Goal: Task Accomplishment & Management: Complete application form

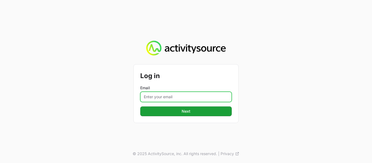
click at [178, 99] on input "Email" at bounding box center [186, 97] width 92 height 10
type input "[EMAIL_ADDRESS][DOMAIN_NAME]"
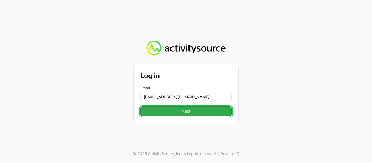
click at [177, 112] on button "Next" at bounding box center [186, 112] width 92 height 10
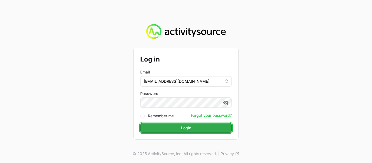
click at [186, 127] on span "Login" at bounding box center [186, 128] width 10 height 7
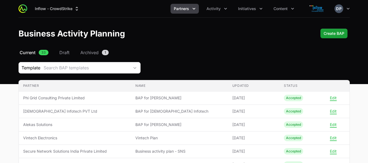
click at [193, 8] on icon "Partners menu" at bounding box center [193, 8] width 5 height 5
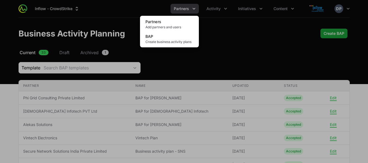
click at [248, 45] on div "Partners menu" at bounding box center [184, 81] width 368 height 163
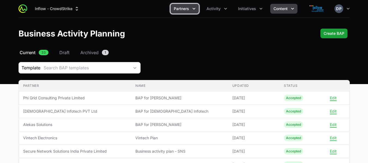
click at [293, 8] on icon "Content menu" at bounding box center [292, 8] width 5 height 5
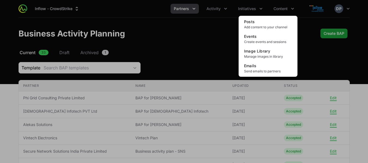
click at [223, 36] on div "Content menu" at bounding box center [184, 81] width 368 height 163
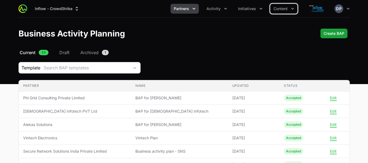
click at [195, 8] on icon "Partners menu" at bounding box center [194, 9] width 3 height 2
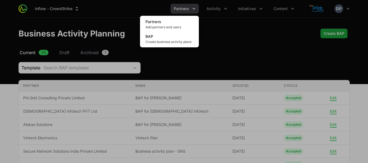
click at [223, 9] on div "Partners menu" at bounding box center [184, 81] width 368 height 163
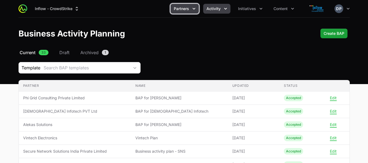
click at [225, 8] on icon "Activity menu" at bounding box center [225, 9] width 3 height 2
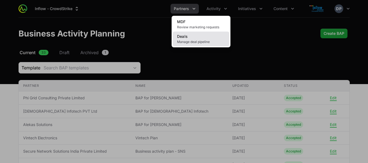
click at [200, 37] on link "Deals Manage deal pipeline" at bounding box center [201, 39] width 57 height 15
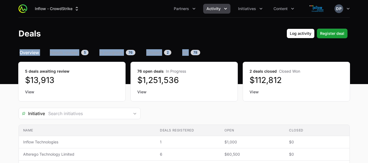
drag, startPoint x: 368, startPoint y: 40, endPoint x: 367, endPoint y: 50, distance: 9.5
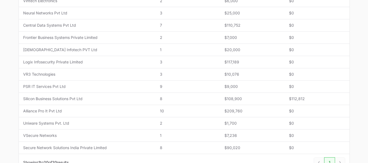
scroll to position [267, 0]
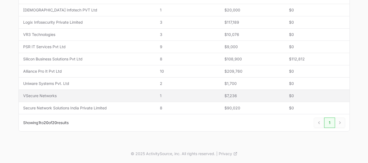
click at [37, 96] on span "VSecure Networks" at bounding box center [87, 95] width 128 height 5
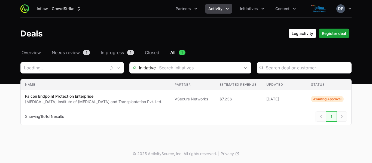
type input "VSecure Networks"
click at [341, 116] on div "Next" at bounding box center [342, 116] width 10 height 10
click at [322, 115] on div "Deals Filters" at bounding box center [321, 116] width 10 height 10
drag, startPoint x: 372, startPoint y: 47, endPoint x: 372, endPoint y: 37, distance: 9.8
click at [372, 37] on header "Deals Log activity Register deal" at bounding box center [186, 34] width 372 height 32
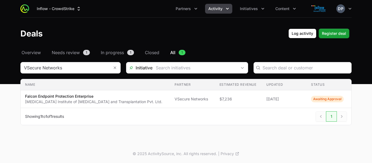
click at [30, 36] on h1 "Deals" at bounding box center [31, 34] width 22 height 10
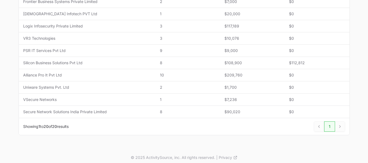
scroll to position [267, 0]
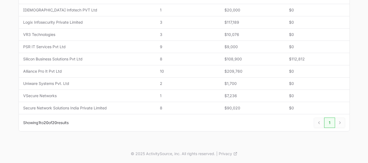
click at [342, 125] on div "Next" at bounding box center [340, 123] width 10 height 10
click at [338, 124] on div "Next" at bounding box center [340, 123] width 10 height 10
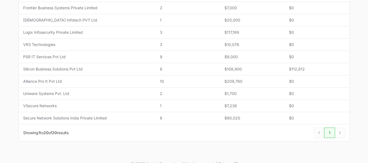
scroll to position [259, 0]
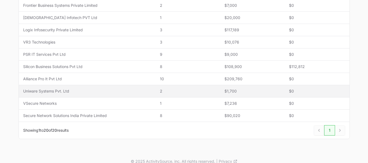
click at [29, 90] on span "Uniware Systems Pvt. Ltd" at bounding box center [87, 91] width 128 height 5
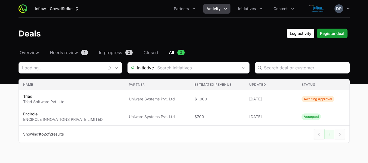
type input "Uniware Systems Pvt. Ltd"
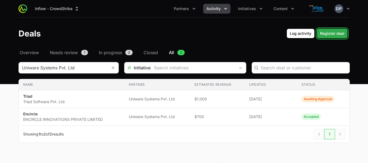
click at [325, 34] on span "Register deal" at bounding box center [332, 33] width 24 height 7
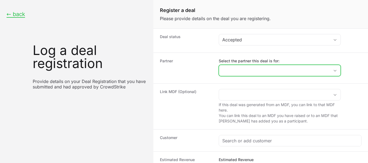
click at [334, 70] on icon "Open" at bounding box center [335, 71] width 3 height 2
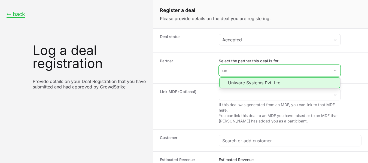
click at [265, 83] on li "Uniware Systems Pvt. Ltd" at bounding box center [279, 82] width 121 height 11
type input "Uniware Systems Pvt. Ltd"
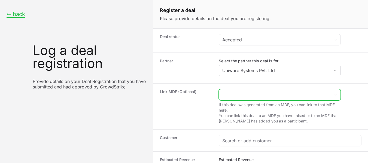
click at [336, 94] on icon "Open" at bounding box center [335, 95] width 4 height 2
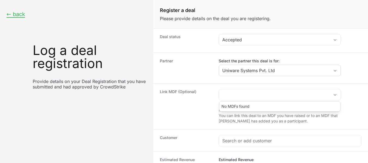
click at [355, 86] on div "Link MDF (Optional) No MDFs found If this deal was generated from an MDF, you c…" at bounding box center [260, 106] width 215 height 46
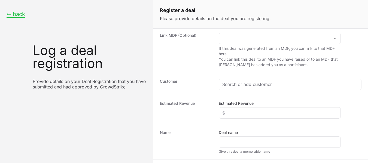
scroll to position [66, 0]
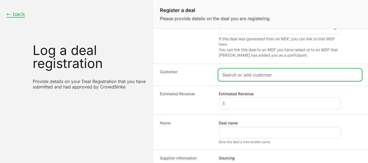
click at [259, 76] on input "Create activity form" at bounding box center [290, 75] width 136 height 7
paste input "Archean Chemical Industries Limited"
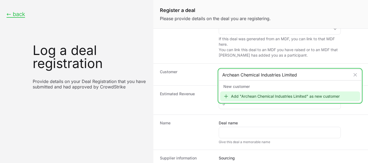
type input "Archean Chemical Industries Limited"
click at [263, 96] on div "Add "Archean Chemical Industries Limited" as new customer" at bounding box center [290, 97] width 140 height 10
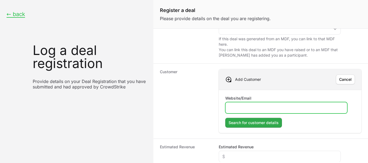
paste input "[URL][DOMAIN_NAME]"
type input "[URL][DOMAIN_NAME]"
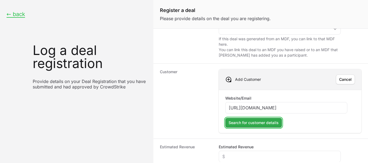
click at [251, 125] on span "Search for customer details" at bounding box center [254, 123] width 50 height 7
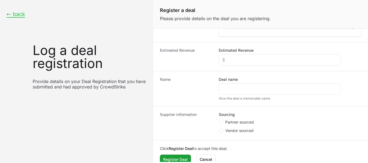
scroll to position [234, 0]
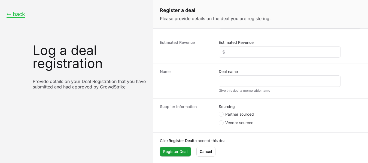
click at [224, 114] on span "Create activity form" at bounding box center [222, 114] width 7 height 5
radio input "true"
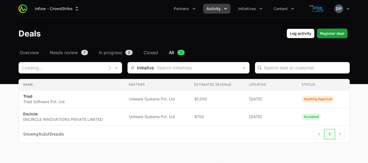
type input "Uniware Systems Pvt. Ltd"
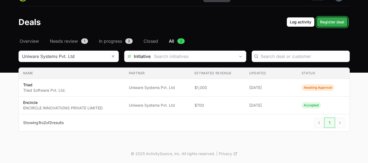
click at [329, 20] on span "Register deal" at bounding box center [332, 22] width 24 height 7
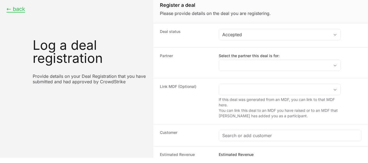
scroll to position [5, 0]
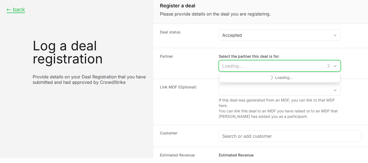
click at [250, 66] on input "Select the partner this deal is for:" at bounding box center [271, 65] width 104 height 11
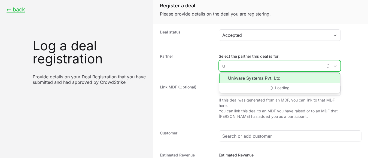
click at [253, 81] on li "Uniware Systems Pvt. Ltd" at bounding box center [279, 78] width 121 height 10
type input "Uniware Systems Pvt. Ltd"
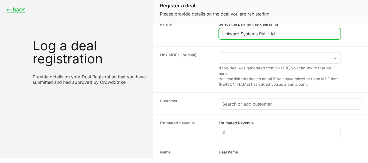
scroll to position [34, 0]
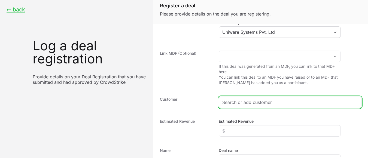
click at [261, 103] on input "Create activity form" at bounding box center [290, 102] width 136 height 7
paste input "[URL][DOMAIN_NAME]"
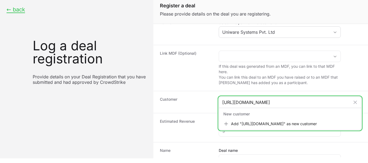
drag, startPoint x: 248, startPoint y: 103, endPoint x: 184, endPoint y: 107, distance: 64.5
click at [184, 107] on div "Customer [URL][DOMAIN_NAME] New customer Add "[URL][DOMAIN_NAME]" as new custom…" at bounding box center [260, 102] width 215 height 22
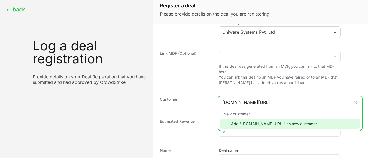
click at [275, 102] on input "[DOMAIN_NAME][URL]" at bounding box center [286, 102] width 128 height 7
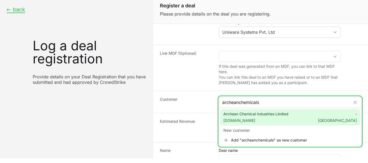
type input "archeanchemicals"
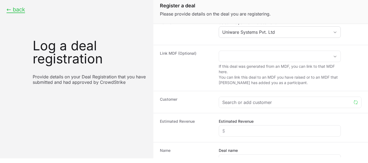
click at [197, 106] on dt "Customer" at bounding box center [186, 102] width 52 height 11
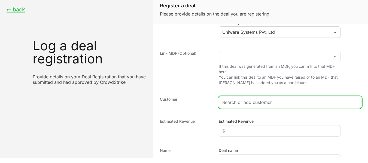
click at [255, 100] on input "Create activity form" at bounding box center [290, 102] width 136 height 7
paste input "[URL][DOMAIN_NAME]"
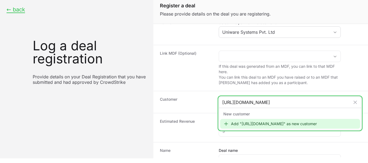
drag, startPoint x: 302, startPoint y: 102, endPoint x: 174, endPoint y: 101, distance: 128.3
click at [174, 101] on div "Customer [URL][DOMAIN_NAME] New customer Add "[URL][DOMAIN_NAME]" as new custom…" at bounding box center [260, 102] width 215 height 22
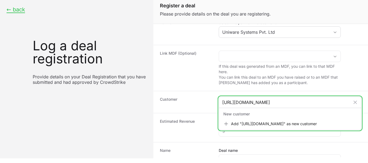
type input "v"
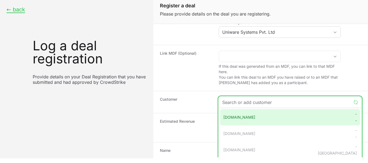
paste input "[URL][DOMAIN_NAME]"
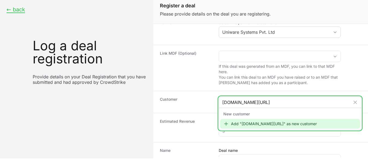
click at [277, 104] on input "[DOMAIN_NAME][URL]" at bounding box center [286, 102] width 128 height 7
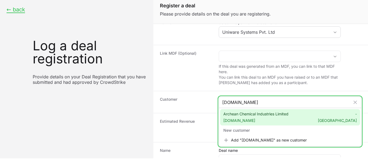
type input "[DOMAIN_NAME]"
click at [260, 116] on span "Archean Chemical Industries Limited [DOMAIN_NAME]" at bounding box center [255, 117] width 65 height 12
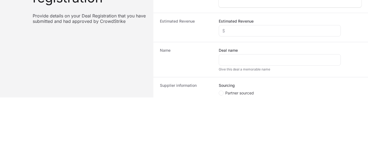
scroll to position [118, 0]
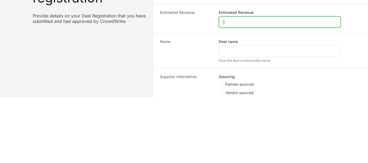
click at [246, 22] on input "Estimated Revenue" at bounding box center [279, 22] width 115 height 7
type input "$437"
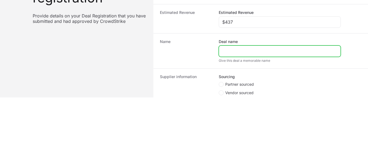
click at [242, 54] on input "Deal name" at bounding box center [279, 51] width 115 height 7
paste input "38,500"
type input "3"
type input "Archean"
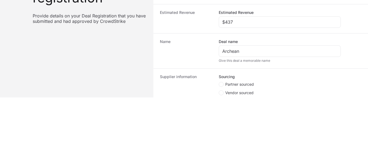
click at [224, 86] on span "Create activity form" at bounding box center [222, 84] width 7 height 5
radio input "true"
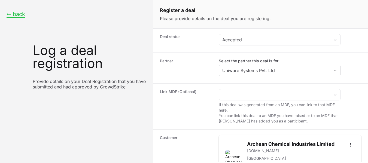
scroll to position [186, 0]
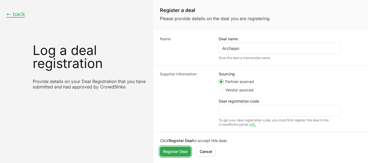
click at [169, 151] on span "Register Deal" at bounding box center [175, 151] width 25 height 7
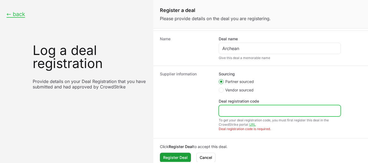
click at [250, 110] on input "Deal registration code" at bounding box center [279, 111] width 115 height 7
paste input "DR-685c856b"
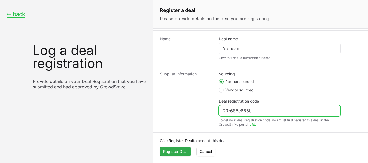
type input "DR-685c856b"
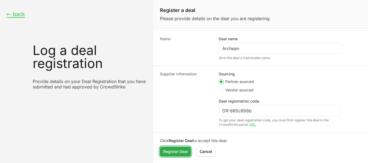
click at [179, 150] on span "Register Deal" at bounding box center [175, 151] width 25 height 7
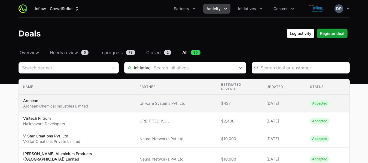
click at [54, 99] on p "Archean" at bounding box center [55, 100] width 65 height 5
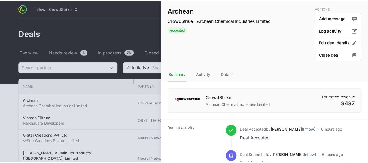
scroll to position [50, 0]
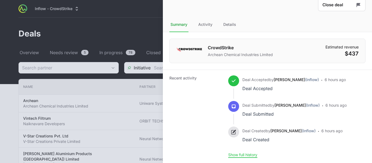
click at [112, 42] on div at bounding box center [186, 81] width 372 height 163
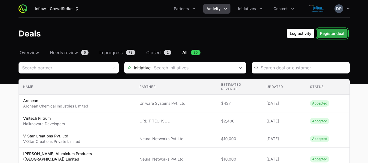
click at [330, 35] on span "Register deal" at bounding box center [332, 33] width 24 height 7
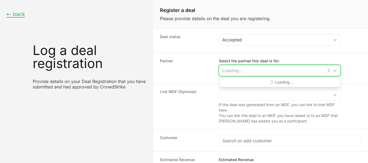
click at [313, 73] on input "Select the partner this deal is for:" at bounding box center [271, 70] width 104 height 11
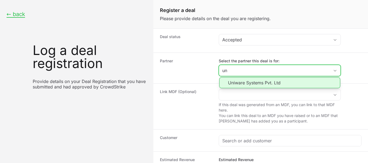
click at [244, 81] on li "Uniware Systems Pvt. Ltd" at bounding box center [279, 82] width 121 height 11
type input "Uniware Systems Pvt. Ltd"
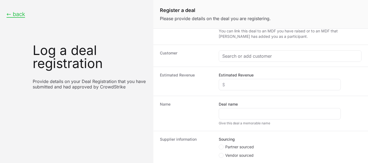
scroll to position [87, 0]
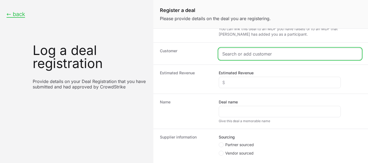
click at [235, 53] on input "Create activity form" at bounding box center [290, 54] width 136 height 7
click at [271, 53] on input "Create activity form" at bounding box center [290, 54] width 136 height 7
paste input "BOTREE SOFTWARE INTERNATIONAL PVT LTD"
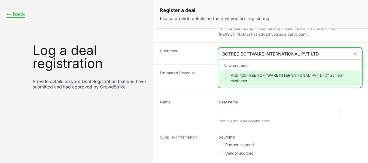
type input "BOTREE SOFTWARE INTERNATIONAL PVT LTD"
click at [251, 77] on div "Add "BOTREE SOFTWARE INTERNATIONAL PVT LTD" as new customer" at bounding box center [290, 78] width 140 height 15
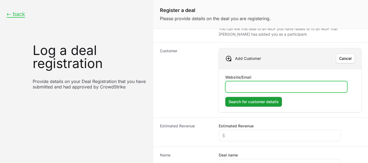
click at [248, 87] on input "Website/Email" at bounding box center [286, 87] width 115 height 7
paste input "[URL][DOMAIN_NAME]"
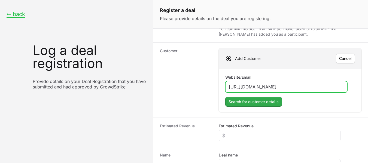
type input "[URL][DOMAIN_NAME]"
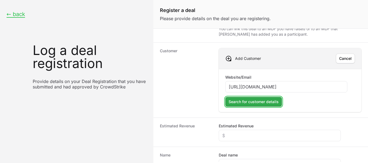
click at [257, 101] on span "Search for customer details" at bounding box center [254, 102] width 50 height 7
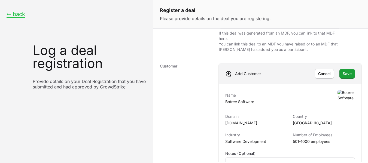
scroll to position [73, 0]
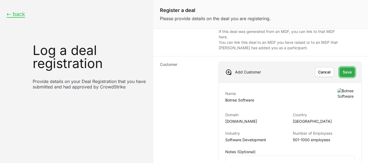
click at [345, 73] on span "Save" at bounding box center [347, 72] width 9 height 7
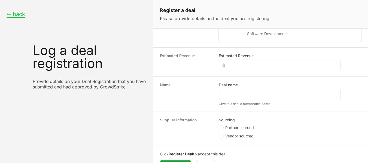
scroll to position [141, 0]
click at [249, 59] on div "Create activity form" at bounding box center [280, 64] width 122 height 11
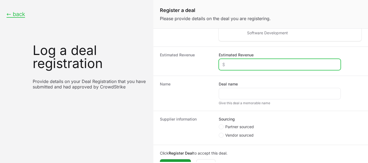
click at [240, 62] on input "Estimated Revenue" at bounding box center [279, 64] width 115 height 7
type input "$1,400"
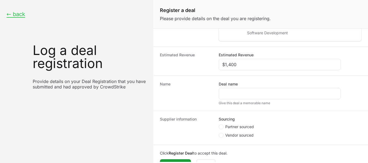
click at [207, 98] on dt "Name" at bounding box center [186, 93] width 52 height 24
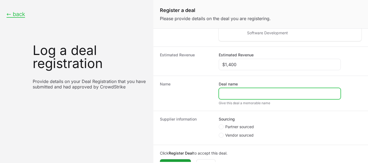
click at [238, 93] on input "Deal name" at bounding box center [279, 93] width 115 height 7
paste input "118657.28"
type input "118657.28"
paste input "Botree Software International Private Limited"
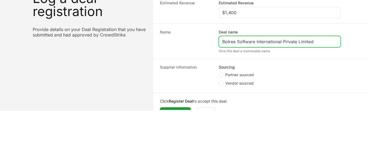
scroll to position [53, 0]
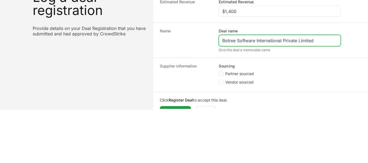
type input "Botree Software International Private Limited"
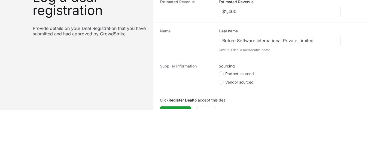
click at [222, 72] on icon "Create activity form" at bounding box center [221, 74] width 2 height 4
radio input "true"
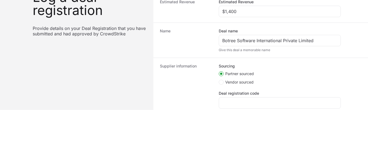
scroll to position [111, 0]
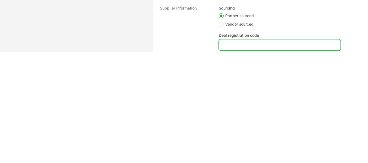
click at [230, 44] on input "Deal registration code" at bounding box center [279, 45] width 115 height 7
paste input "DR-910ff364"
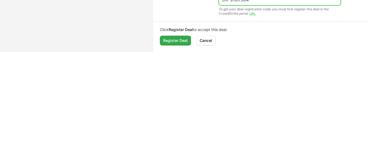
type input "DR-910ff364"
click at [173, 42] on span "Register Deal" at bounding box center [175, 40] width 25 height 7
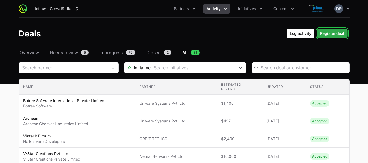
click at [333, 36] on span "Register deal" at bounding box center [332, 33] width 24 height 7
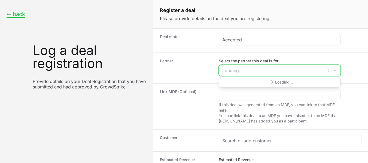
click at [234, 72] on input "Select the partner this deal is for:" at bounding box center [271, 70] width 104 height 11
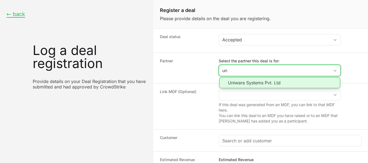
click at [242, 82] on li "Uniware Systems Pvt. Ltd" at bounding box center [279, 82] width 121 height 11
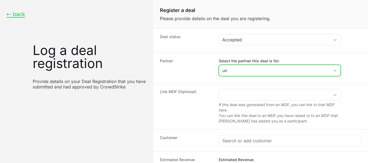
type input "Uniware Systems Pvt. Ltd"
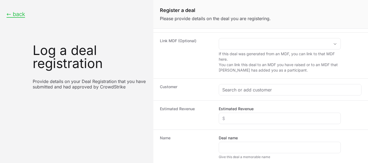
scroll to position [66, 0]
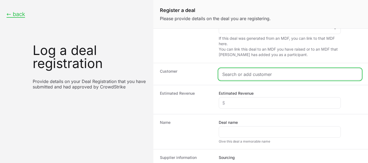
click at [290, 75] on input "Create activity form" at bounding box center [290, 74] width 136 height 7
paste input "CredoPay Technology Services Pvt Ltd"
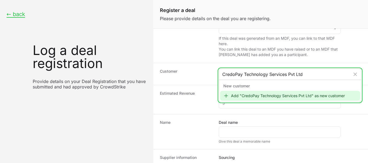
type input "CredoPay Technology Services Pvt Ltd"
click at [265, 98] on div "Add "CredoPay Technology Services Pvt Ltd" as new customer" at bounding box center [290, 96] width 140 height 10
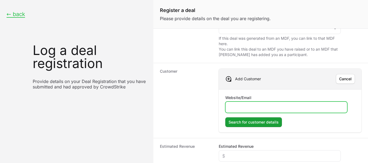
click at [239, 108] on input "Website/Email" at bounding box center [286, 107] width 115 height 7
paste input "[URL][DOMAIN_NAME]"
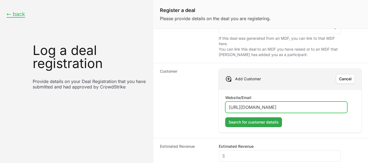
type input "[URL][DOMAIN_NAME]"
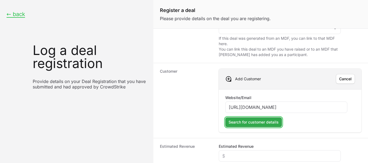
click at [272, 125] on span "Search for customer details" at bounding box center [254, 122] width 50 height 7
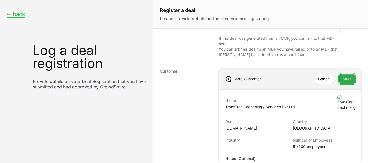
click at [343, 76] on span "Save" at bounding box center [347, 79] width 9 height 7
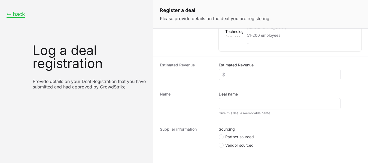
scroll to position [153, 0]
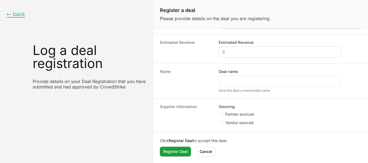
drag, startPoint x: 251, startPoint y: 55, endPoint x: 236, endPoint y: 60, distance: 16.2
click at [236, 58] on div "Create activity form" at bounding box center [280, 51] width 122 height 11
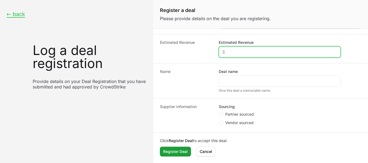
click at [236, 55] on input "Estimated Revenue" at bounding box center [279, 52] width 115 height 7
type input "$625"
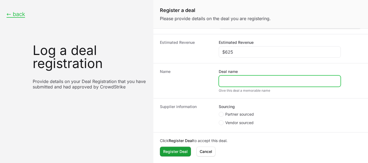
paste input "[URL][DOMAIN_NAME]"
drag, startPoint x: 249, startPoint y: 89, endPoint x: 184, endPoint y: 88, distance: 64.8
click at [184, 88] on div "Name Deal name [URL][DOMAIN_NAME] Give this deal a memorable name" at bounding box center [260, 80] width 215 height 35
click at [269, 84] on input "[DOMAIN_NAME][URL]" at bounding box center [279, 81] width 115 height 7
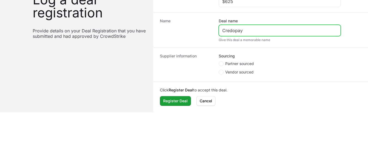
scroll to position [53, 0]
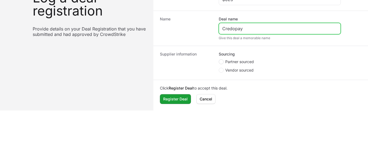
type input "Credopay"
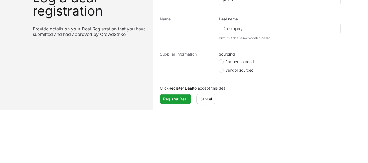
click at [220, 64] on icon "Create activity form" at bounding box center [221, 62] width 2 height 4
radio input "true"
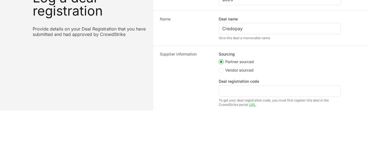
scroll to position [119, 0]
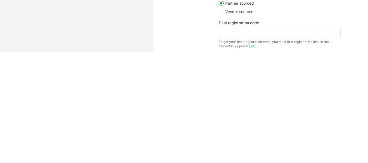
drag, startPoint x: 221, startPoint y: 33, endPoint x: 235, endPoint y: 32, distance: 13.4
click at [235, 32] on div "Create activity form" at bounding box center [280, 32] width 122 height 11
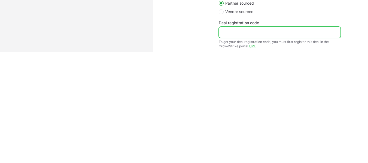
click at [235, 32] on input "Deal registration code" at bounding box center [279, 32] width 115 height 7
paste input "DR-7597b8fa"
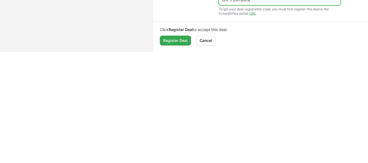
type input "DR-7597b8fa"
click at [182, 37] on span "Register Deal" at bounding box center [175, 40] width 25 height 7
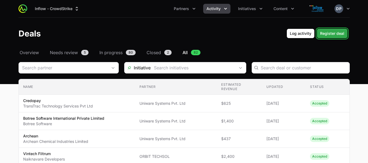
click at [333, 34] on span "Register deal" at bounding box center [332, 33] width 24 height 7
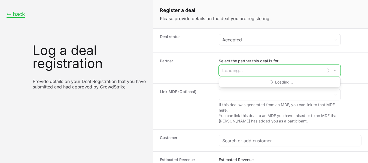
click at [266, 72] on input "Select the partner this deal is for:" at bounding box center [271, 70] width 104 height 11
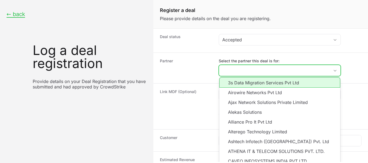
click at [246, 71] on input "Select the partner this deal is for:" at bounding box center [274, 70] width 111 height 11
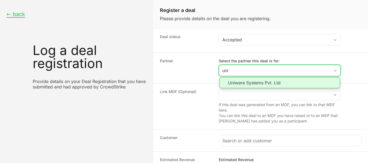
click at [247, 82] on li "Uniware Systems Pvt. Ltd" at bounding box center [279, 82] width 121 height 11
type input "Uniware Systems Pvt. Ltd"
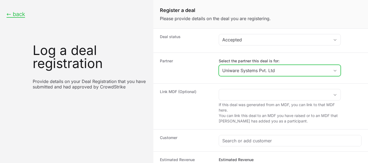
scroll to position [25, 0]
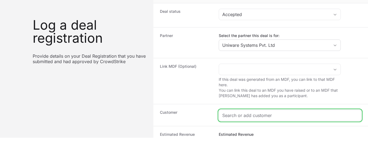
click at [277, 117] on input "Create activity form" at bounding box center [290, 115] width 136 height 7
paste input "Indian Additives Limited"
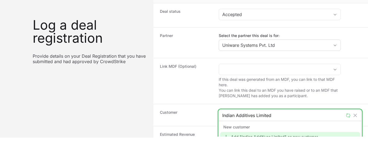
scroll to position [5, 0]
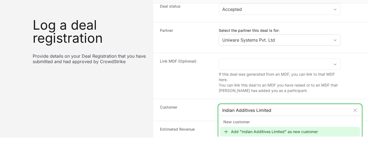
type input "Indian Additives Limited"
click at [277, 131] on div "Add "Indian Additives Limited" as new customer" at bounding box center [290, 132] width 140 height 10
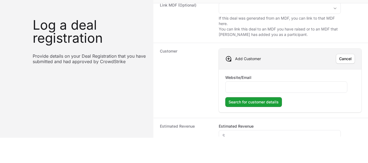
scroll to position [62, 0]
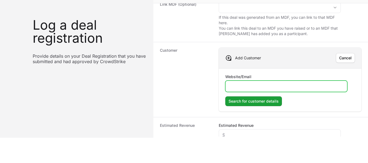
click at [241, 85] on input "Website/Email" at bounding box center [286, 86] width 115 height 7
paste input "[URL][DOMAIN_NAME]"
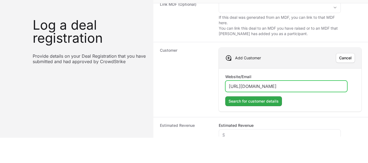
type input "[URL][DOMAIN_NAME]"
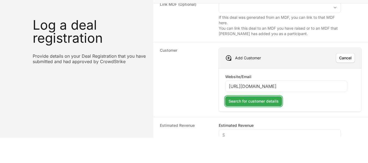
scroll to position [0, 0]
click at [263, 102] on span "Search for customer details" at bounding box center [254, 101] width 50 height 7
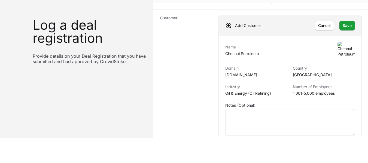
scroll to position [95, 0]
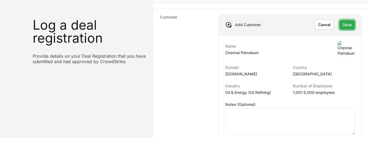
click at [345, 26] on span "Save" at bounding box center [347, 25] width 9 height 7
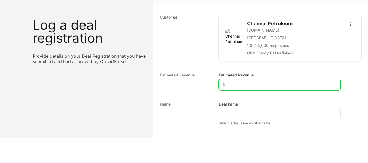
click at [280, 87] on input "Estimated Revenue" at bounding box center [279, 84] width 115 height 7
type input "$12,000"
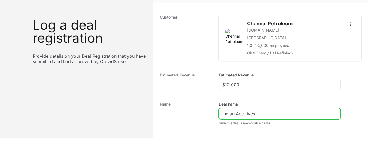
scroll to position [153, 0]
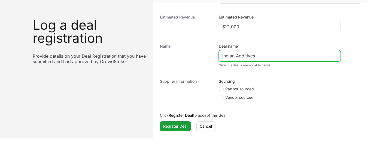
type input "Indian Additives"
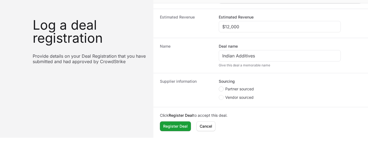
click at [220, 89] on circle "Create activity form" at bounding box center [221, 89] width 2 height 2
radio input "true"
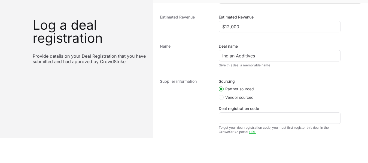
scroll to position [111, 0]
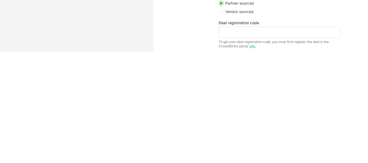
click at [234, 37] on div "Create activity form" at bounding box center [280, 32] width 122 height 11
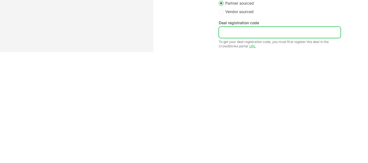
click at [231, 34] on input "Deal registration code" at bounding box center [279, 32] width 115 height 7
paste input "DR-b7afa7e6"
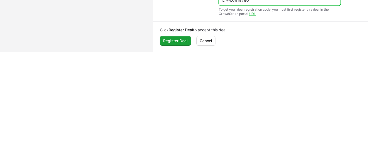
scroll to position [186, 0]
type input "DR-b7afa7e6"
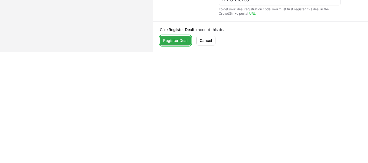
click at [178, 42] on span "Register Deal" at bounding box center [175, 40] width 25 height 7
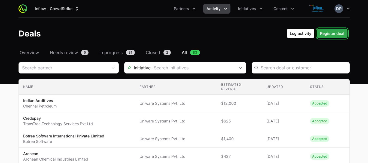
click at [324, 31] on span "Register deal" at bounding box center [332, 33] width 24 height 7
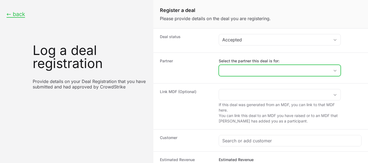
click at [333, 70] on icon "Open" at bounding box center [335, 71] width 4 height 2
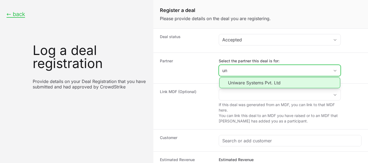
click at [270, 84] on li "Uniware Systems Pvt. Ltd" at bounding box center [279, 82] width 121 height 11
type input "Uniware Systems Pvt. Ltd"
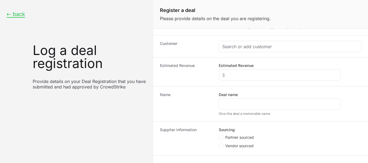
scroll to position [99, 0]
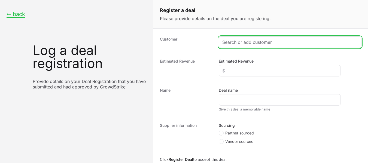
click at [254, 44] on input "Create activity form" at bounding box center [290, 42] width 136 height 7
paste input "SUNDARAM FASTERNERS LIMITED"
type input "SUNDARAM FASTERNERS LIMITED"
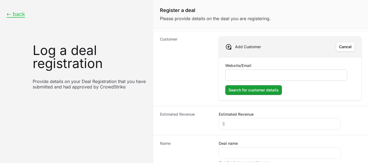
drag, startPoint x: 255, startPoint y: 79, endPoint x: 250, endPoint y: 76, distance: 5.5
click at [250, 76] on div "Create activity form" at bounding box center [286, 74] width 122 height 11
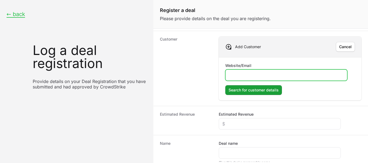
click at [250, 76] on input "Website/Email" at bounding box center [286, 75] width 115 height 7
paste input "[URL][DOMAIN_NAME][PERSON_NAME]"
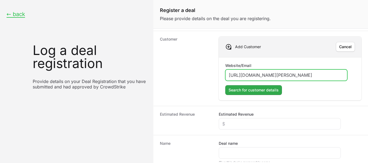
type input "[URL][DOMAIN_NAME][PERSON_NAME]"
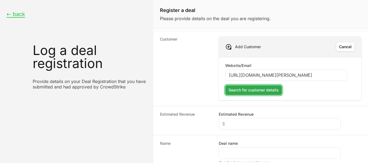
click at [260, 90] on span "Search for customer details" at bounding box center [254, 90] width 50 height 7
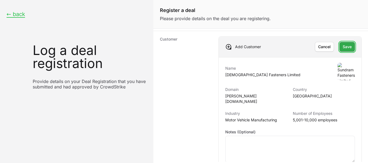
click at [343, 46] on span "Save" at bounding box center [347, 47] width 9 height 7
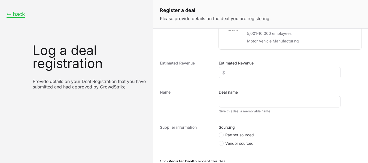
scroll to position [143, 0]
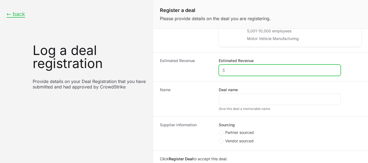
click at [276, 67] on input "Estimated Revenue" at bounding box center [279, 70] width 115 height 7
type input "$20,000"
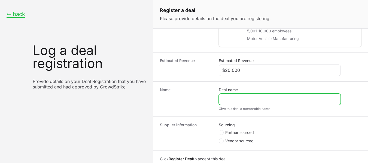
paste input "SUNDARAM FASTERNERS LIMITED"
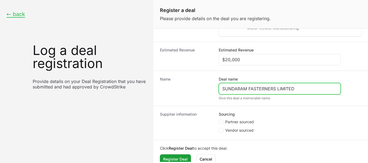
type input "SUNDARAM FASTERNERS LIMITED"
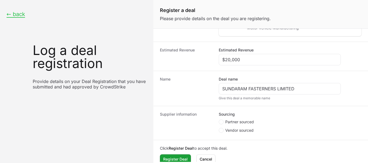
click at [224, 120] on span "Create activity form" at bounding box center [222, 122] width 7 height 5
radio input "true"
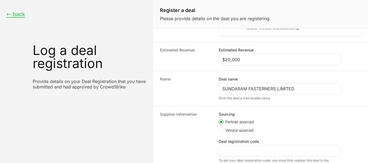
scroll to position [111, 0]
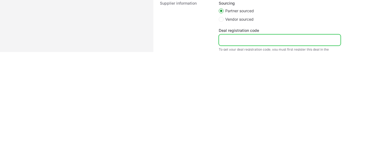
click at [261, 37] on input "Deal registration code" at bounding box center [279, 40] width 115 height 7
paste input "DR-bb61fab9"
type input "DR-bb61fab9"
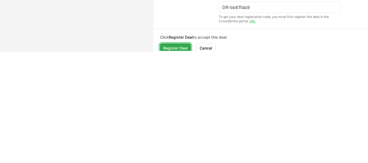
click at [173, 45] on span "Register Deal" at bounding box center [175, 48] width 25 height 7
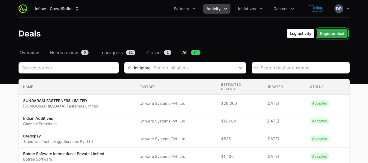
click at [329, 32] on span "Register deal" at bounding box center [332, 33] width 24 height 7
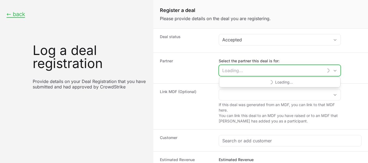
click at [244, 69] on input "Select the partner this deal is for:" at bounding box center [271, 70] width 104 height 11
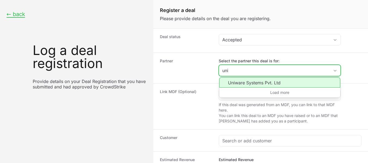
click at [253, 82] on li "Uniware Systems Pvt. Ltd" at bounding box center [279, 82] width 121 height 10
type input "Uniware Systems Pvt. Ltd"
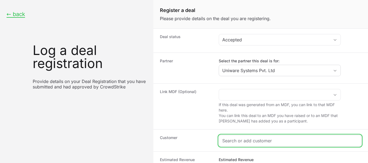
click at [252, 138] on input "Create activity form" at bounding box center [290, 141] width 136 height 7
paste input "BOTREE SOFTWARE INTERNATIONAL PVT LTD"
type input "BOTREE SOFTWARE INTERNATIONAL PVT LTD"
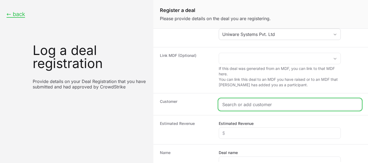
scroll to position [37, 0]
click at [252, 103] on input "Create activity form" at bounding box center [290, 104] width 136 height 7
paste input "BOTREE SOFTWARE INTERNATIONAL PVT LTD"
type input "BOTREE SOFTWARE INTERNATIONAL PVT LTD"
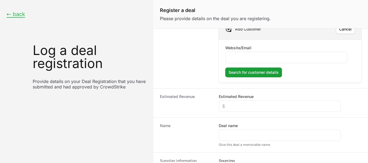
scroll to position [117, 0]
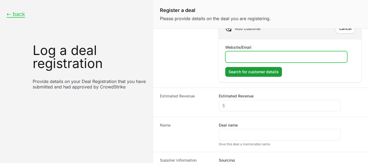
click at [239, 54] on input "Website/Email" at bounding box center [286, 57] width 115 height 7
paste input "[URL][DOMAIN_NAME]"
type input "[URL][DOMAIN_NAME]"
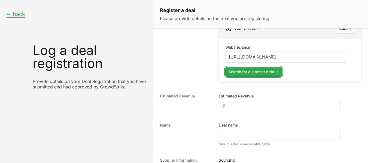
click at [236, 74] on span "Search for customer details" at bounding box center [254, 72] width 50 height 7
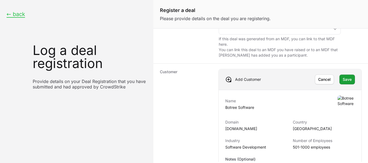
scroll to position [64, 0]
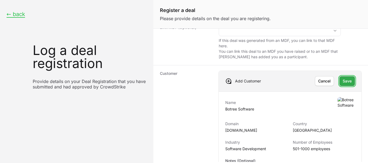
click at [345, 81] on span "Save" at bounding box center [347, 81] width 9 height 7
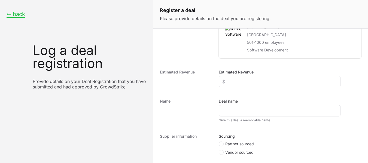
scroll to position [124, 0]
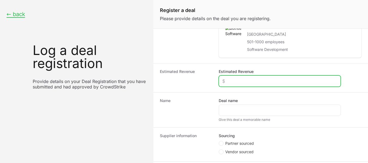
click at [253, 83] on input "Estimated Revenue" at bounding box center [279, 81] width 115 height 7
type input "$10,000"
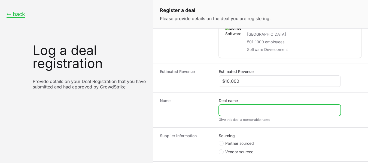
paste input "[URL][DOMAIN_NAME]"
drag, startPoint x: 238, startPoint y: 110, endPoint x: 199, endPoint y: 110, distance: 39.0
click at [199, 110] on div "Name Deal name [URL][DOMAIN_NAME] Give this deal a memorable name" at bounding box center [260, 109] width 215 height 35
click at [270, 108] on input "[DOMAIN_NAME][URL]" at bounding box center [279, 110] width 115 height 7
type input "Botreesoftware"
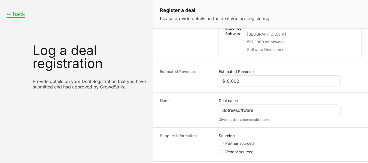
click at [223, 143] on span "Create activity form" at bounding box center [221, 143] width 5 height 5
radio input "true"
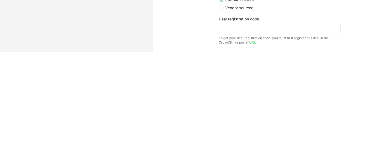
scroll to position [158, 0]
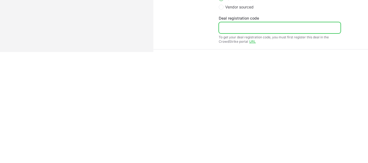
click at [257, 30] on input "Deal registration code" at bounding box center [279, 28] width 115 height 7
paste input "DR-ebd40415"
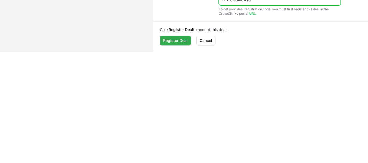
type input "DR-ebd40415"
click at [180, 39] on span "Register Deal" at bounding box center [175, 40] width 25 height 7
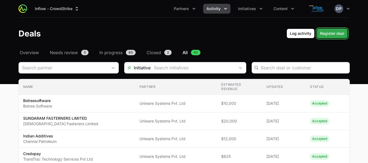
click at [336, 33] on span "Register deal" at bounding box center [332, 33] width 24 height 7
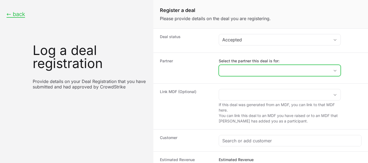
click at [335, 69] on div "Open" at bounding box center [335, 70] width 11 height 11
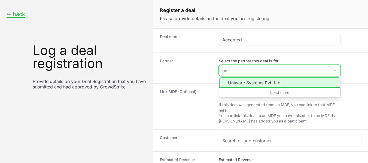
click at [273, 84] on li "Uniware Systems Pvt. Ltd" at bounding box center [279, 82] width 121 height 10
type input "Uniware Systems Pvt. Ltd"
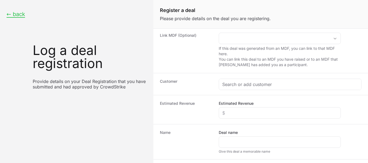
scroll to position [59, 0]
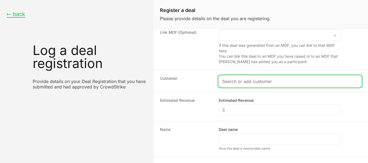
click at [237, 81] on input "Create activity form" at bounding box center [290, 81] width 136 height 7
paste input "Buzzworks Business Services Pvt Ltd"
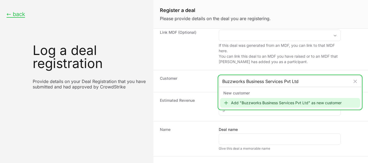
type input "Buzzworks Business Services Pvt Ltd"
click at [231, 103] on div "Add "Buzzworks Business Services Pvt Ltd" as new customer" at bounding box center [290, 103] width 140 height 10
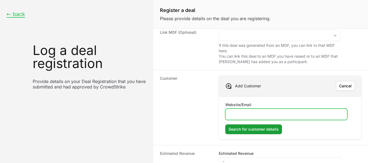
click at [255, 113] on input "Website/Email" at bounding box center [286, 114] width 115 height 7
paste input "[URL][DOMAIN_NAME]"
type input "[URL][DOMAIN_NAME]"
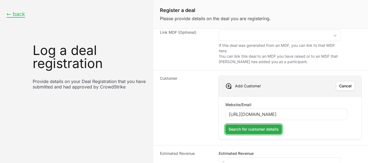
click at [255, 129] on span "Search for customer details" at bounding box center [254, 129] width 50 height 7
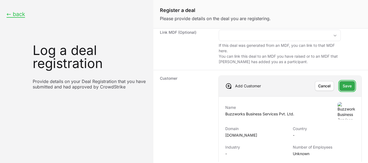
click at [343, 87] on span "Save" at bounding box center [347, 86] width 9 height 7
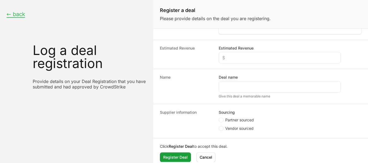
scroll to position [161, 0]
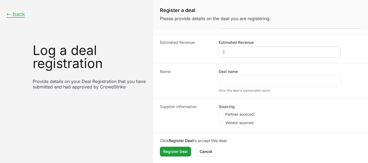
click at [230, 51] on div "Create activity form" at bounding box center [280, 51] width 122 height 11
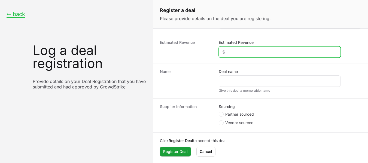
click at [230, 51] on input "Estimated Revenue" at bounding box center [279, 52] width 115 height 7
type input "$1,000"
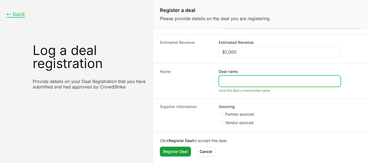
click at [229, 80] on input "Deal name" at bounding box center [279, 81] width 115 height 7
paste input "DR-f510b84b [DATE] Approved Buzzworks Business Services Pvt Ltd UNIWARE SYSTEMS…"
type input "Buzzworks Business Services Pvt Ltd"
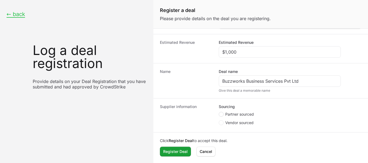
click at [221, 114] on circle "Create activity form" at bounding box center [221, 114] width 2 height 2
radio input "true"
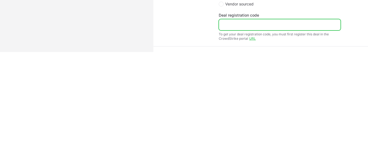
click at [243, 26] on input "Deal registration code" at bounding box center [279, 25] width 115 height 7
paste input "DR-f510b84b"
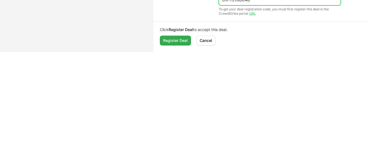
type input "DR-f510b84b"
click at [184, 37] on span "Register Deal" at bounding box center [175, 40] width 25 height 7
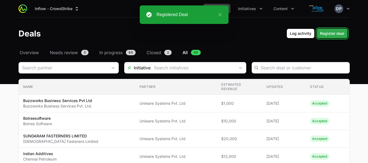
click at [326, 33] on span "Register deal" at bounding box center [332, 33] width 24 height 7
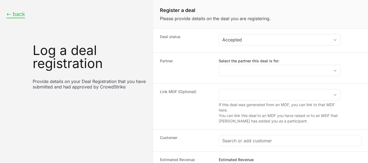
click at [10, 13] on button "← back" at bounding box center [16, 14] width 19 height 7
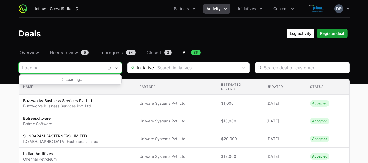
click at [86, 70] on input "Deals Filters" at bounding box center [62, 67] width 86 height 11
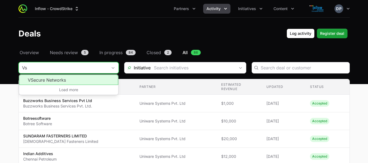
click at [79, 80] on li "VSecure Networks" at bounding box center [68, 80] width 99 height 10
type input "VSecure Networks"
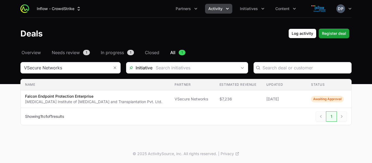
click at [342, 116] on div "Next" at bounding box center [342, 116] width 10 height 10
click at [319, 116] on div "Deals Filters" at bounding box center [321, 116] width 10 height 10
click at [338, 35] on span "Register deal" at bounding box center [334, 33] width 24 height 7
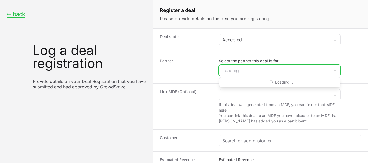
click at [253, 67] on input "Select the partner this deal is for:" at bounding box center [271, 70] width 104 height 11
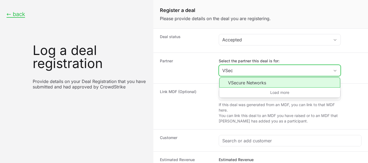
click at [249, 83] on li "VSecure Networks" at bounding box center [279, 82] width 121 height 10
type input "VSecure Networks"
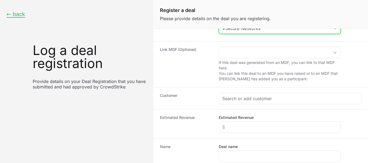
scroll to position [60, 0]
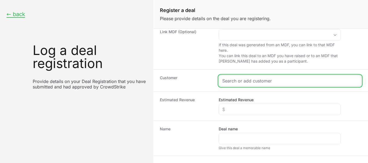
click at [231, 81] on input "Create activity form" at bounding box center [290, 81] width 136 height 7
paste input "[PERSON_NAME] Chits"
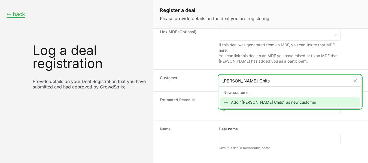
type input "[PERSON_NAME] Chits"
click at [247, 103] on div "Add "[PERSON_NAME] Chits" as new customer" at bounding box center [290, 103] width 140 height 10
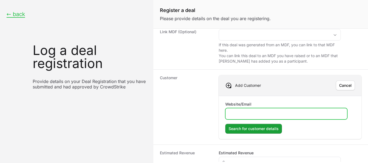
click at [236, 114] on input "Website/Email" at bounding box center [286, 114] width 115 height 7
paste input "[URL][DOMAIN_NAME]"
type input "[URL][DOMAIN_NAME]"
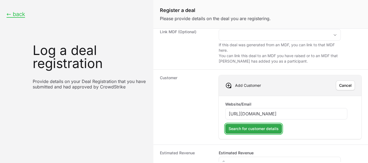
click at [256, 130] on span "Search for customer details" at bounding box center [254, 129] width 50 height 7
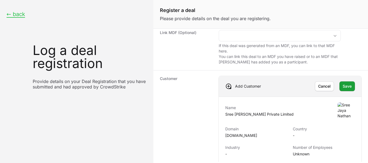
scroll to position [61, 0]
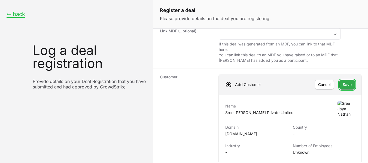
click at [344, 83] on span "Save" at bounding box center [347, 84] width 9 height 7
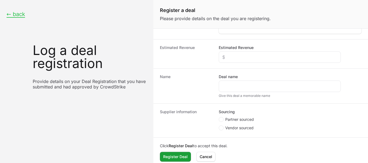
scroll to position [161, 0]
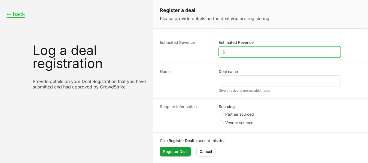
click at [225, 53] on input "Estimated Revenue" at bounding box center [279, 52] width 115 height 7
type input "$1,500"
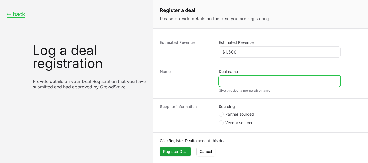
click at [226, 80] on input "Deal name" at bounding box center [279, 81] width 115 height 7
type input "[PERSON_NAME] Chits"
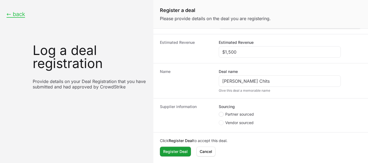
click at [221, 115] on circle "Create activity form" at bounding box center [221, 114] width 2 height 2
radio input "true"
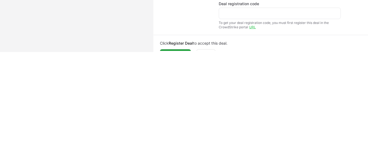
scroll to position [172, 0]
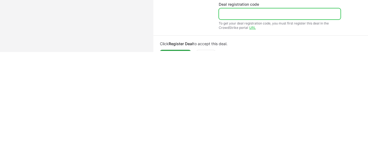
click at [305, 17] on input "Deal registration code" at bounding box center [279, 14] width 115 height 7
paste input "DR-c27811e0"
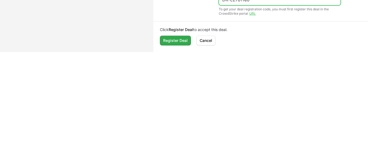
type input "DR-c27811e0"
click at [181, 37] on span "Register Deal" at bounding box center [175, 40] width 25 height 7
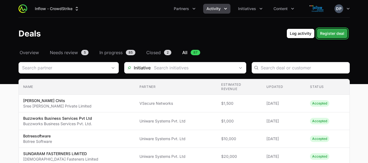
click at [335, 36] on span "Register deal" at bounding box center [332, 33] width 24 height 7
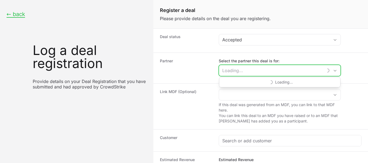
click at [250, 68] on input "Select the partner this deal is for:" at bounding box center [271, 70] width 104 height 11
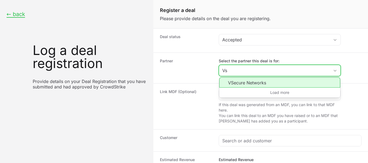
click at [249, 83] on li "VSecure Networks" at bounding box center [279, 82] width 121 height 10
type input "VSecure Networks"
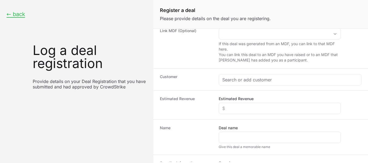
scroll to position [62, 0]
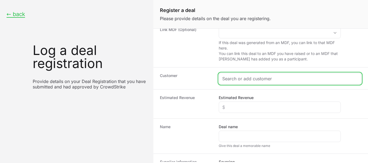
click at [246, 77] on input "Create activity form" at bounding box center [290, 78] width 136 height 7
paste input "Karpagam Academy of Higher Education"
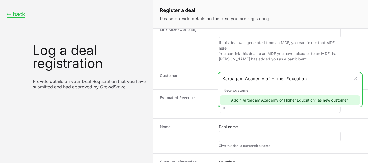
type input "Karpagam Academy of Higher Education"
click at [266, 100] on div "Add "Karpagam Academy of Higher Education" as new customer" at bounding box center [290, 100] width 140 height 10
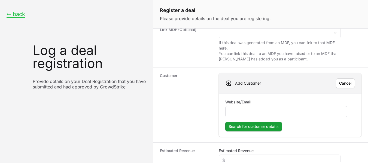
click at [240, 116] on div "Create activity form" at bounding box center [286, 111] width 122 height 11
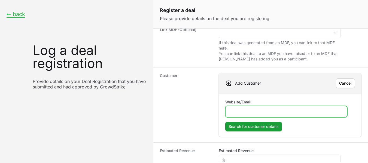
click at [237, 114] on input "Website/Email" at bounding box center [286, 111] width 115 height 7
paste input "[URL][DOMAIN_NAME]"
type input "[URL][DOMAIN_NAME]"
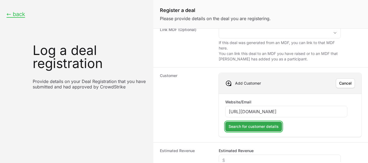
click at [255, 125] on span "Search for customer details" at bounding box center [254, 126] width 50 height 7
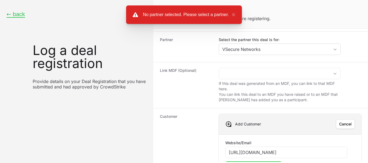
scroll to position [0, 0]
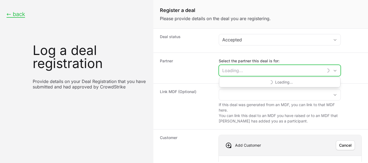
click at [223, 71] on input "Select the partner this deal is for:" at bounding box center [271, 70] width 104 height 11
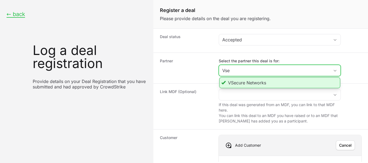
type input "Vse"
click at [238, 83] on li "VSecure Networks" at bounding box center [279, 82] width 121 height 11
type input "VSecure Networks"
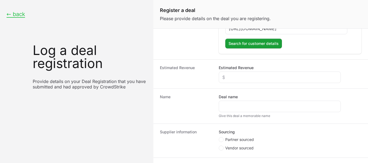
scroll to position [147, 0]
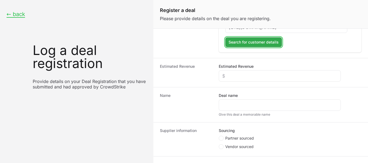
click at [239, 43] on span "Search for customer details" at bounding box center [254, 42] width 50 height 7
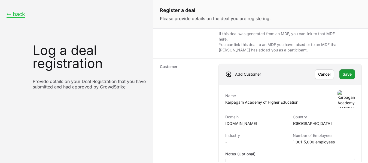
scroll to position [69, 0]
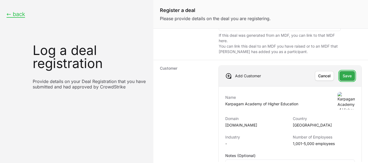
click at [343, 74] on span "Save" at bounding box center [347, 76] width 9 height 7
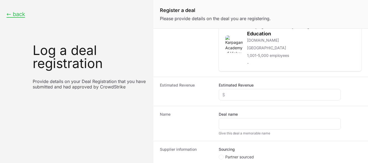
scroll to position [161, 0]
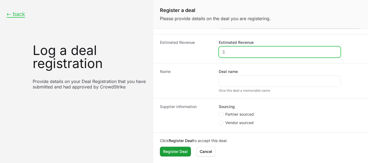
click at [246, 51] on input "Estimated Revenue" at bounding box center [279, 52] width 115 height 7
type input "$1,000"
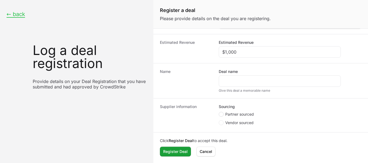
click at [223, 116] on span "Create activity form" at bounding box center [221, 114] width 5 height 5
radio input "true"
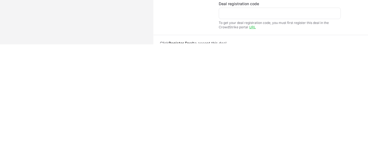
scroll to position [156, 0]
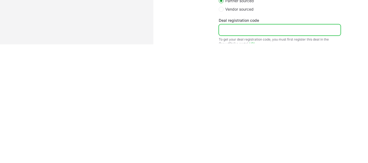
click at [292, 33] on input "Deal registration code" at bounding box center [279, 30] width 115 height 7
paste input "DR-e8fa07f4"
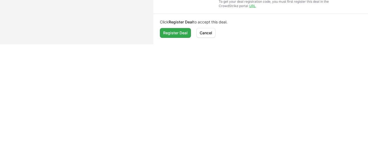
type input "DR-e8fa07f4"
click at [183, 31] on span "Register Deal" at bounding box center [175, 33] width 25 height 7
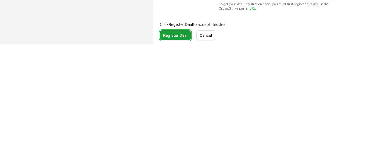
scroll to position [200, 0]
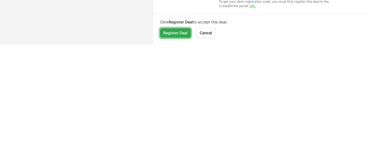
click at [184, 31] on span "Register Deal" at bounding box center [175, 33] width 25 height 7
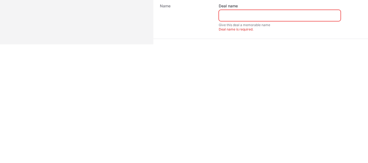
scroll to position [107, 0]
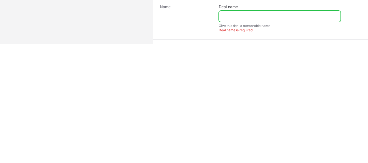
click at [233, 16] on input "Deal name" at bounding box center [279, 16] width 115 height 7
type input "S"
drag, startPoint x: 253, startPoint y: 17, endPoint x: 194, endPoint y: 23, distance: 59.5
click at [194, 23] on div "Name Deal name [PERSON_NAME] Give this deal a memorable name" at bounding box center [260, 15] width 215 height 35
paste input "Karpagam Academy of Higher Education"
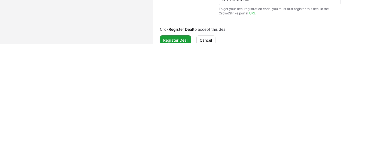
scroll to position [194, 0]
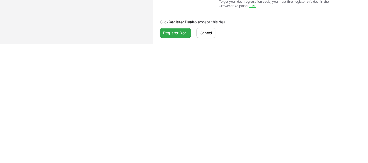
type input "Karpagam Academy of Higher Education"
click at [172, 32] on span "Register Deal" at bounding box center [175, 33] width 25 height 7
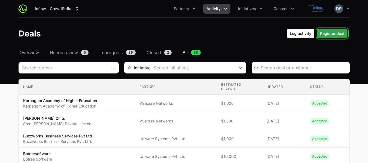
click at [331, 35] on span "Register deal" at bounding box center [332, 33] width 24 height 7
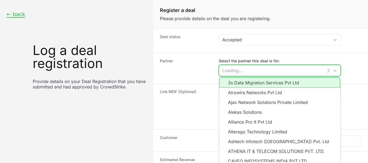
click at [236, 73] on input "Select the partner this deal is for:" at bounding box center [271, 70] width 104 height 11
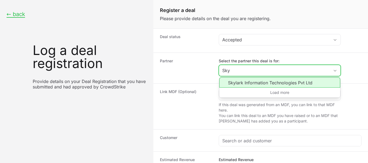
click at [244, 83] on li "Skylark Information Technologies Pvt Ltd" at bounding box center [279, 82] width 121 height 10
type input "Skylark Information Technologies Pvt Ltd"
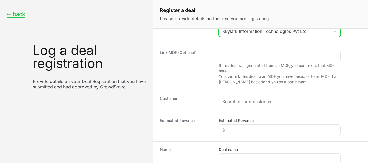
scroll to position [46, 0]
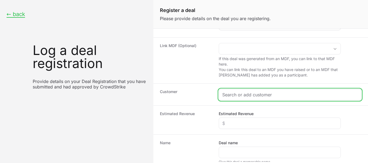
click at [228, 94] on input "Create activity form" at bounding box center [290, 95] width 136 height 7
paste input "FLOW EDGE FINANCIAL SOLUTIONS PRIVATE LIMITED"
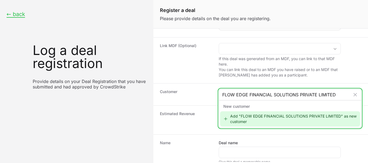
type input "FLOW EDGE FINANCIAL SOLUTIONS PRIVATE LIMITED"
click at [254, 117] on div "Add "FLOW EDGE FINANCIAL SOLUTIONS PRIVATE LIMITED" as new customer" at bounding box center [290, 118] width 140 height 15
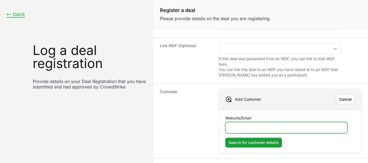
click at [253, 125] on input "Website/Email" at bounding box center [286, 128] width 115 height 7
paste input "[URL][DOMAIN_NAME]"
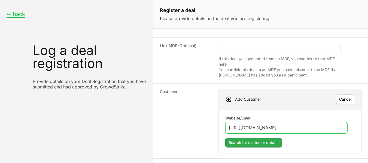
type input "[URL][DOMAIN_NAME]"
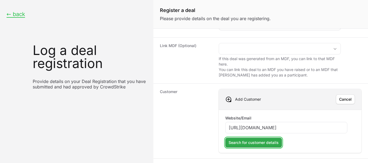
click at [264, 145] on span "Search for customer details" at bounding box center [254, 142] width 50 height 7
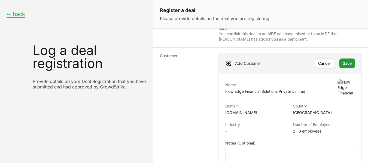
scroll to position [81, 0]
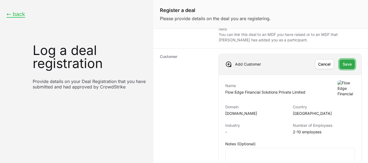
click at [343, 64] on span "Save" at bounding box center [347, 64] width 9 height 7
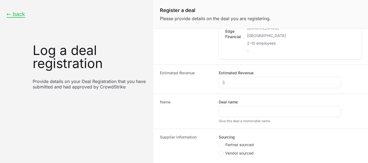
scroll to position [161, 0]
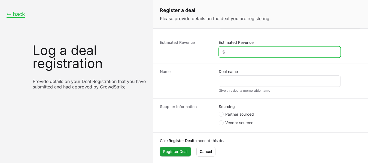
click at [228, 51] on input "Estimated Revenue" at bounding box center [279, 52] width 115 height 7
type input "$900"
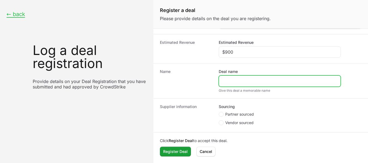
click at [232, 83] on input "Deal name" at bounding box center [279, 81] width 115 height 7
paste input "[URL][DOMAIN_NAME]"
drag, startPoint x: 238, startPoint y: 81, endPoint x: 194, endPoint y: 81, distance: 43.9
click at [194, 81] on div "Name Deal name [URL][DOMAIN_NAME] Give this deal a memorable name" at bounding box center [260, 80] width 215 height 35
click at [256, 81] on input "[DOMAIN_NAME][URL]" at bounding box center [279, 81] width 115 height 7
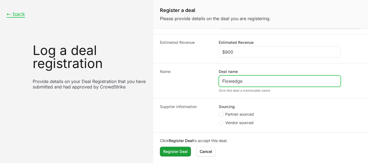
type input "Flowedge"
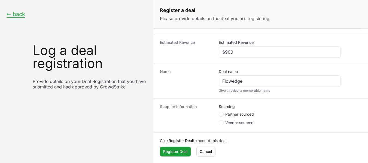
click at [222, 114] on circle "Create activity form" at bounding box center [221, 114] width 2 height 2
radio input "true"
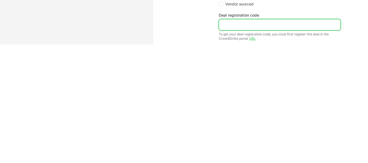
click at [252, 25] on input "Deal registration code" at bounding box center [279, 25] width 115 height 7
paste input "DR-4f0f5cc8"
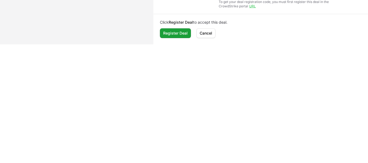
scroll to position [194, 0]
type input "DR-4f0f5cc8"
click at [172, 36] on button "Register Deal" at bounding box center [175, 33] width 31 height 10
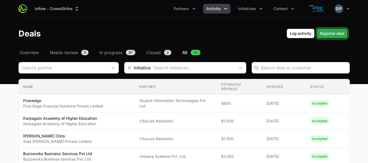
click at [333, 34] on span "Register deal" at bounding box center [332, 33] width 24 height 7
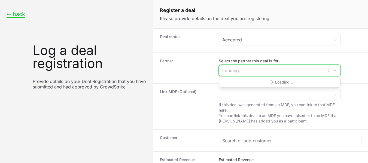
click at [234, 73] on input "Select the partner this deal is for:" at bounding box center [271, 70] width 104 height 11
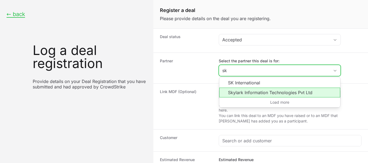
click at [240, 92] on li "Skylark Information Technologies Pvt Ltd" at bounding box center [279, 93] width 121 height 10
type input "Skylark Information Technologies Pvt Ltd"
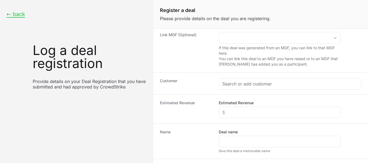
scroll to position [66, 0]
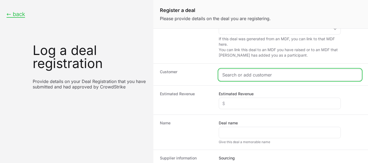
click at [263, 76] on input "Create activity form" at bounding box center [290, 75] width 136 height 7
paste input "ASE STRUCTURE DESIGN PVT LTD"
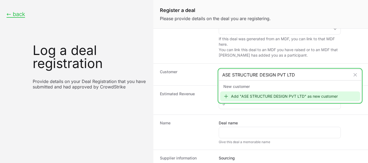
type input "ASE STRUCTURE DESIGN PVT LTD"
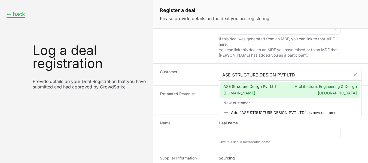
click at [253, 97] on div "ASE Structure Design Pvt Ltd [DOMAIN_NAME] Architecture, Engineering & Design […" at bounding box center [290, 90] width 140 height 16
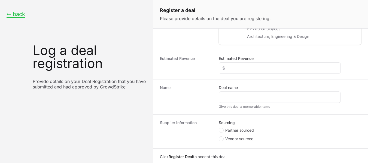
scroll to position [138, 0]
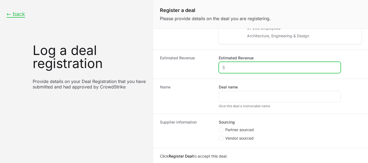
click at [253, 66] on input "Estimated Revenue" at bounding box center [279, 67] width 115 height 7
drag, startPoint x: 242, startPoint y: 65, endPoint x: 209, endPoint y: 68, distance: 32.3
click at [209, 68] on div "Estimated Revenue Estimated Revenue $1,000" at bounding box center [260, 64] width 215 height 29
type input "$700"
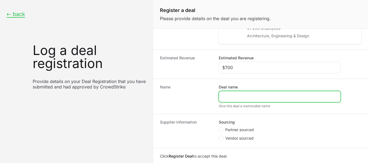
click at [234, 95] on input "Deal name" at bounding box center [279, 96] width 115 height 7
paste input "ASE STRUCTURE DESIGN PVT LTD"
type input "ASE STRUCTURE DESIGN PVT LTD"
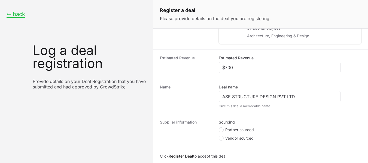
click at [222, 131] on span "Create activity form" at bounding box center [221, 129] width 5 height 5
radio input "true"
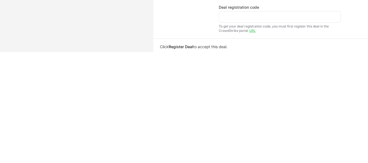
scroll to position [169, 0]
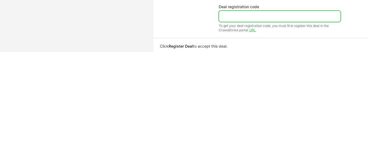
click at [240, 17] on input "Deal registration code" at bounding box center [279, 16] width 115 height 7
paste input "DR-46d7a8ca"
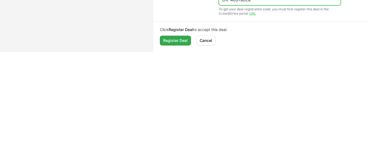
type input "DR-46d7a8ca"
click at [179, 38] on span "Register Deal" at bounding box center [175, 40] width 25 height 7
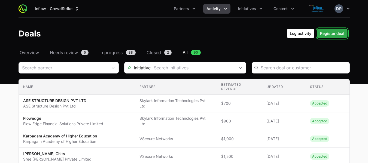
click at [327, 35] on span "Register deal" at bounding box center [332, 33] width 24 height 7
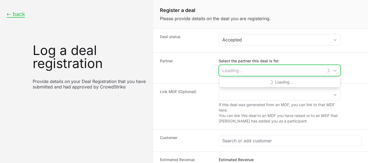
click at [233, 68] on input "Select the partner this deal is for:" at bounding box center [271, 70] width 104 height 11
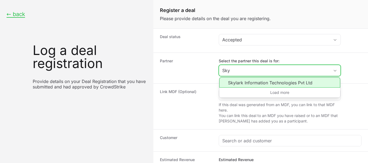
click at [242, 82] on li "Skylark Information Technologies Pvt Ltd" at bounding box center [279, 82] width 121 height 10
type input "Skylark Information Technologies Pvt Ltd"
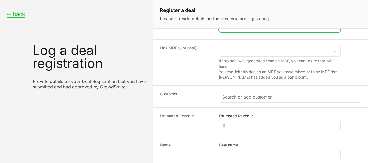
scroll to position [47, 0]
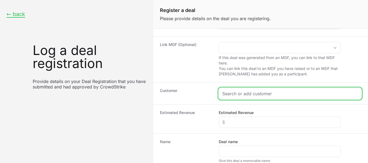
click at [248, 93] on input "Create activity form" at bounding box center [290, 93] width 136 height 7
paste input "SEOYON E-HWA SUMMIT AUTOMOTIVE INDIA PVT. LTD"
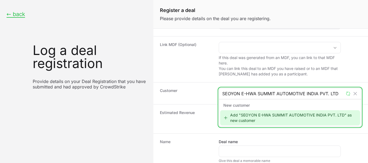
type input "SEOYON E-HWA SUMMIT AUTOMOTIVE INDIA PVT. LTD"
click at [242, 122] on div "Add "SEOYON E-HWA SUMMIT AUTOMOTIVE INDIA PVT. LTD" as new customer" at bounding box center [290, 117] width 140 height 15
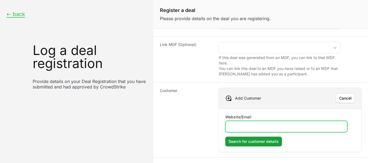
click at [242, 125] on input "Website/Email" at bounding box center [286, 126] width 115 height 7
paste input "[URL][DOMAIN_NAME]"
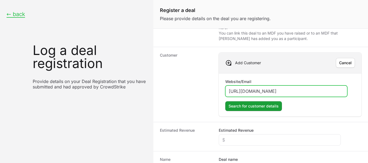
scroll to position [84, 0]
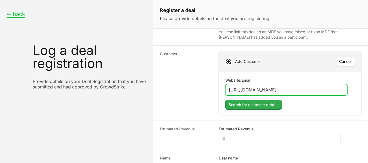
type input "[URL][DOMAIN_NAME]"
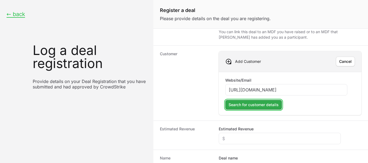
click at [250, 104] on span "Search for customer details" at bounding box center [254, 105] width 50 height 7
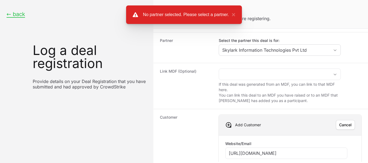
scroll to position [0, 0]
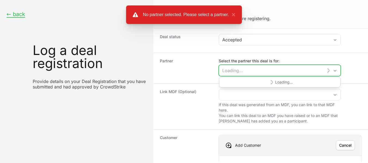
click at [309, 72] on input "Select the partner this deal is for:" at bounding box center [271, 70] width 104 height 11
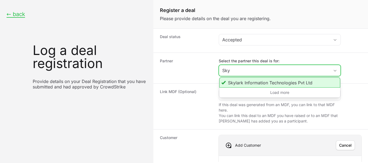
type input "Sky"
click at [283, 83] on li "Skylark Information Technologies Pvt Ltd" at bounding box center [279, 82] width 121 height 10
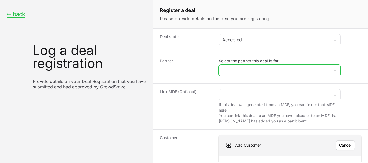
click at [293, 73] on input "Select the partner this deal is for:" at bounding box center [274, 70] width 111 height 11
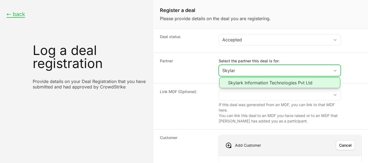
click at [277, 84] on li "Skylark Information Technologies Pvt Ltd" at bounding box center [279, 82] width 121 height 11
type input "Skylark Information Technologies Pvt Ltd"
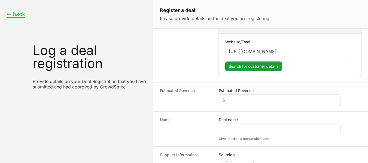
scroll to position [125, 0]
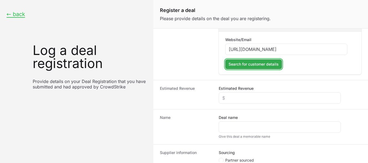
click at [261, 65] on span "Search for customer details" at bounding box center [254, 64] width 50 height 7
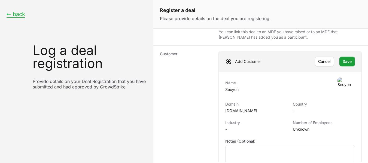
scroll to position [86, 0]
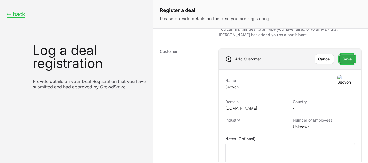
click at [343, 61] on span "Save" at bounding box center [347, 59] width 9 height 7
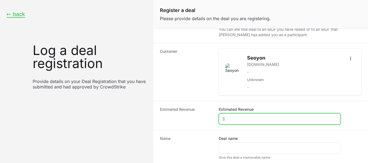
click at [273, 120] on input "Estimated Revenue" at bounding box center [279, 119] width 115 height 7
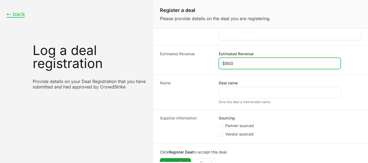
scroll to position [153, 0]
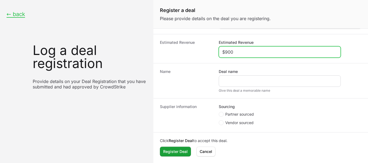
type input "$900"
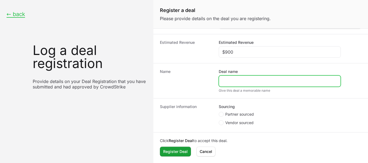
click at [243, 83] on input "Deal name" at bounding box center [279, 81] width 115 height 7
paste input "[URL][DOMAIN_NAME]"
drag, startPoint x: 235, startPoint y: 81, endPoint x: 190, endPoint y: 79, distance: 44.7
click at [190, 79] on div "Name Deal name [URL][DOMAIN_NAME] Give this deal a memorable name" at bounding box center [260, 80] width 215 height 35
click at [266, 84] on input "[DOMAIN_NAME][URL]" at bounding box center [279, 81] width 115 height 7
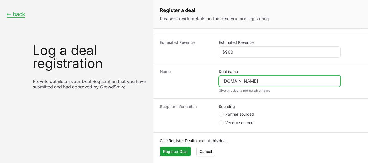
click at [223, 83] on input "[DOMAIN_NAME]" at bounding box center [279, 81] width 115 height 7
type input "[DOMAIN_NAME]"
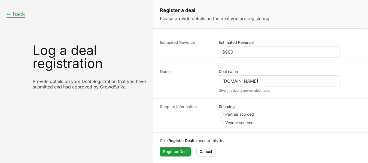
click at [221, 114] on circle "Create activity form" at bounding box center [221, 114] width 2 height 2
radio input "true"
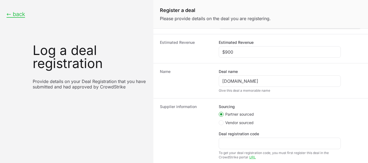
scroll to position [111, 0]
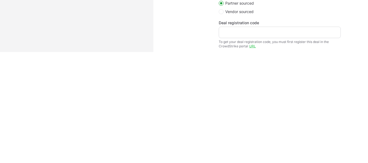
click at [251, 36] on div "Create activity form" at bounding box center [280, 32] width 122 height 11
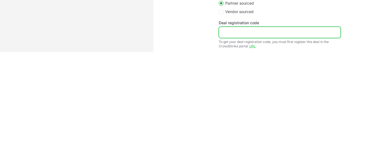
click at [239, 32] on input "Deal registration code" at bounding box center [279, 32] width 115 height 7
paste input "DR-158da3eb"
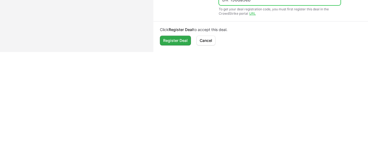
type input "DR-158da3eb"
click at [182, 37] on span "Register Deal" at bounding box center [175, 40] width 25 height 7
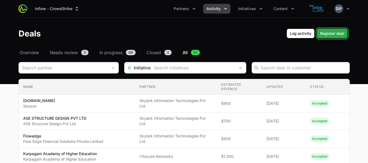
click at [335, 34] on span "Register deal" at bounding box center [332, 33] width 24 height 7
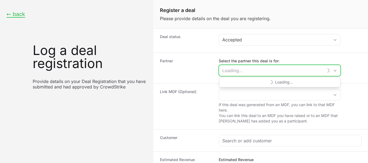
click at [246, 72] on input "Select the partner this deal is for:" at bounding box center [271, 70] width 104 height 11
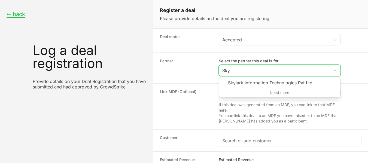
type input "Sky"
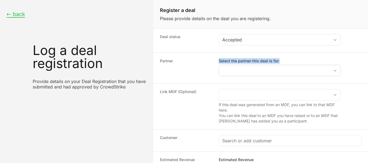
drag, startPoint x: 198, startPoint y: 75, endPoint x: 259, endPoint y: 69, distance: 61.4
click at [259, 69] on div "Partner Select the partner this deal is for:" at bounding box center [260, 68] width 215 height 31
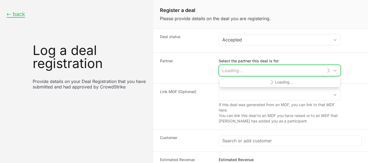
click at [259, 69] on input "Select the partner this deal is for:" at bounding box center [271, 70] width 104 height 11
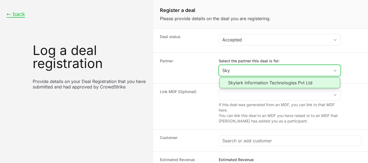
click at [282, 83] on li "Skylark Information Technologies Pvt Ltd" at bounding box center [279, 82] width 121 height 11
type input "Skylark Information Technologies Pvt Ltd"
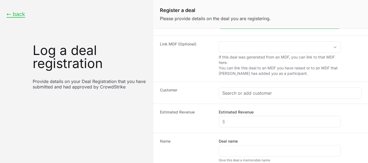
scroll to position [61, 0]
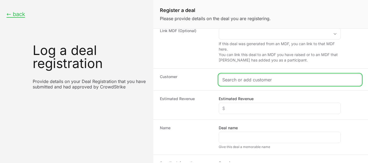
click at [277, 81] on input "Create activity form" at bounding box center [290, 80] width 136 height 7
paste input "DINAMALAR"
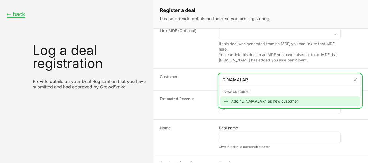
type input "DINAMALAR"
click at [261, 101] on div "Add "DINAMALAR" as new customer" at bounding box center [290, 101] width 140 height 10
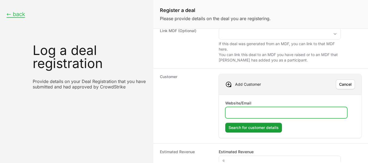
click at [240, 113] on input "Website/Email" at bounding box center [286, 113] width 115 height 7
paste input "[URL][DOMAIN_NAME]"
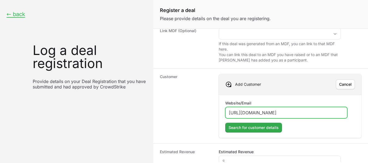
type input "[URL][DOMAIN_NAME]"
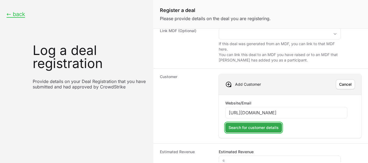
click at [256, 127] on span "Search for customer details" at bounding box center [254, 128] width 50 height 7
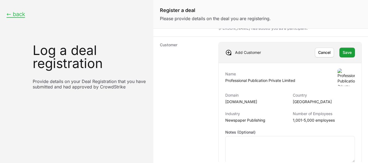
scroll to position [90, 0]
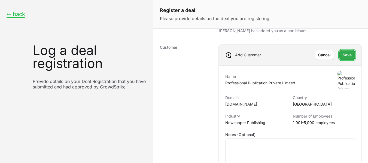
click at [343, 54] on span "Save" at bounding box center [347, 55] width 9 height 7
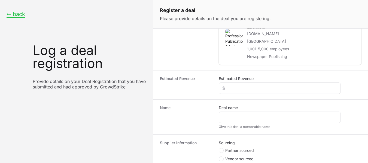
scroll to position [127, 0]
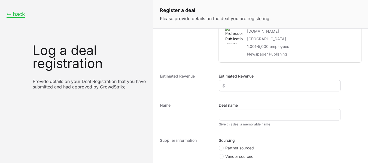
click at [278, 91] on div "Create activity form" at bounding box center [280, 85] width 122 height 11
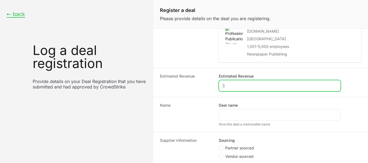
click at [256, 84] on input "Estimated Revenue" at bounding box center [279, 86] width 115 height 7
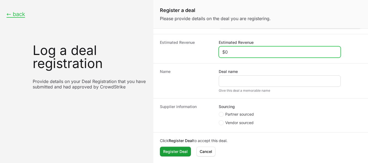
type input "$0"
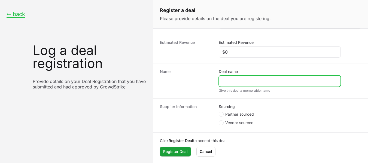
click at [227, 80] on input "Deal name" at bounding box center [279, 81] width 115 height 7
paste input "DINAMALAR"
type input "DINAMALAR"
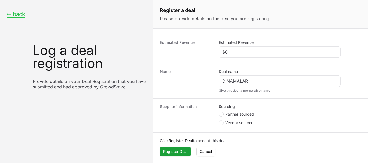
click at [221, 113] on icon "Create activity form" at bounding box center [221, 114] width 2 height 4
radio input "true"
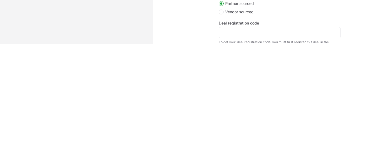
scroll to position [155, 0]
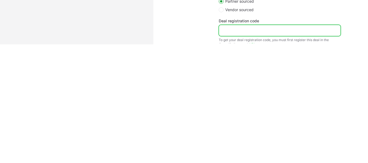
click at [249, 31] on input "Deal registration code" at bounding box center [279, 30] width 115 height 7
paste input "DR-563e9505"
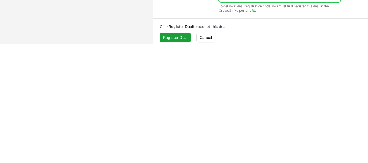
scroll to position [194, 0]
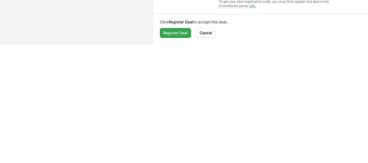
type input "DR-563e9505"
click at [179, 33] on span "Register Deal" at bounding box center [175, 33] width 25 height 7
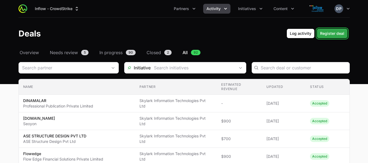
click at [336, 32] on span "Register deal" at bounding box center [332, 33] width 24 height 7
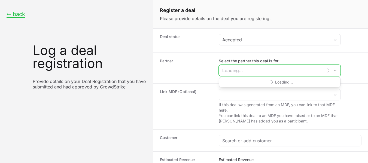
click at [258, 72] on input "Select the partner this deal is for:" at bounding box center [271, 70] width 104 height 11
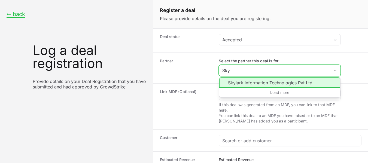
click at [263, 81] on li "Skylark Information Technologies Pvt Ltd" at bounding box center [279, 82] width 121 height 10
type input "Skylark Information Technologies Pvt Ltd"
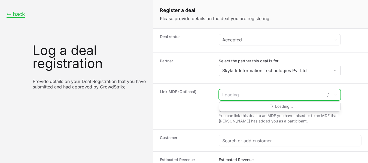
click at [251, 93] on input "Create activity form" at bounding box center [271, 94] width 104 height 11
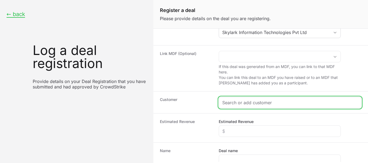
click at [275, 102] on input "Create activity form" at bounding box center [290, 102] width 136 height 7
paste input "PRECOT MERIDIAN LIMITED"
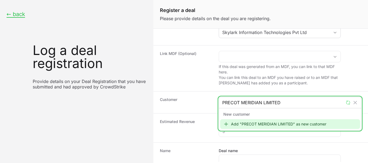
type input "PRECOT MERIDIAN LIMITED"
click at [260, 126] on div "Add "PRECOT MERIDIAN LIMITED" as new customer" at bounding box center [290, 124] width 140 height 10
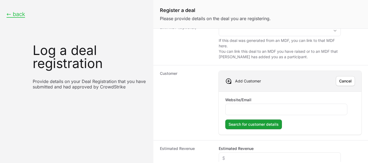
scroll to position [65, 0]
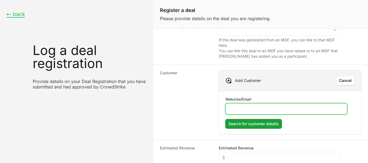
click at [307, 111] on input "Website/Email" at bounding box center [286, 109] width 115 height 7
paste input "[URL][DOMAIN_NAME]"
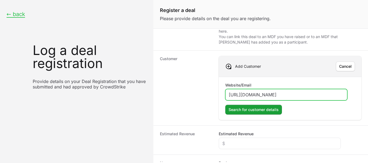
scroll to position [80, 0]
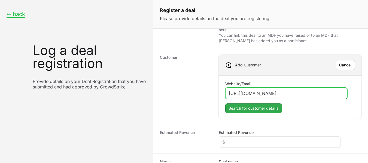
type input "[URL][DOMAIN_NAME]"
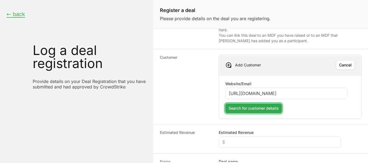
click at [259, 110] on span "Search for customer details" at bounding box center [254, 108] width 50 height 7
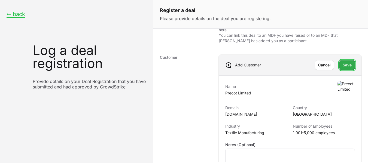
click at [343, 64] on span "Save" at bounding box center [347, 65] width 9 height 7
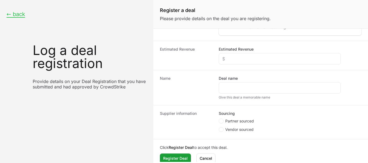
scroll to position [153, 0]
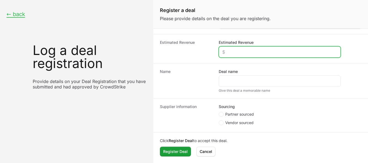
click at [230, 49] on input "Estimated Revenue" at bounding box center [279, 52] width 115 height 7
type input "$0"
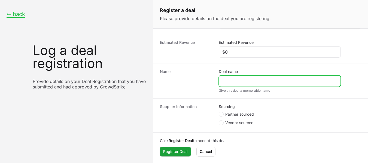
click at [227, 80] on input "Deal name" at bounding box center [279, 81] width 115 height 7
paste input "PRECOT MERIDIAN LIMITED"
type input "PRECOT MERIDIAN LIMITED"
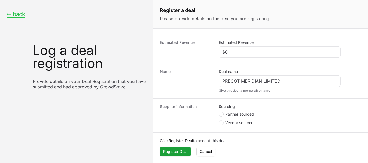
click at [222, 116] on icon "Create activity form" at bounding box center [221, 114] width 2 height 4
radio input "true"
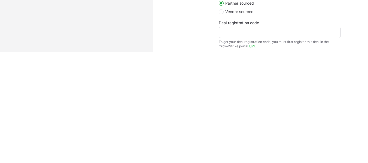
drag, startPoint x: 262, startPoint y: 36, endPoint x: 252, endPoint y: 34, distance: 10.4
click at [252, 34] on div "Create activity form" at bounding box center [280, 32] width 122 height 11
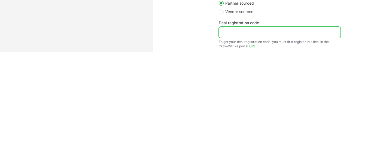
click at [252, 34] on input "Deal registration code" at bounding box center [279, 32] width 115 height 7
paste input "DR-660e2400"
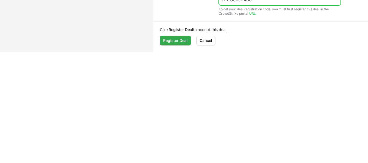
type input "DR-660e2400"
click at [178, 41] on span "Register Deal" at bounding box center [175, 40] width 25 height 7
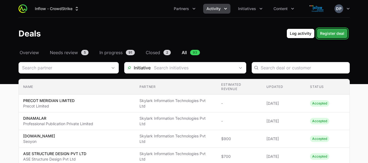
click at [331, 31] on span "Register deal" at bounding box center [332, 33] width 24 height 7
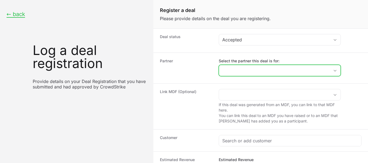
click at [276, 71] on input "Select the partner this deal is for:" at bounding box center [274, 70] width 111 height 11
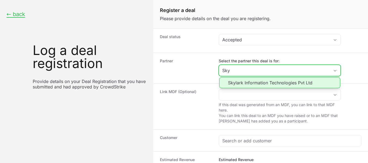
click at [256, 84] on li "Skylark Information Technologies Pvt Ltd" at bounding box center [279, 82] width 121 height 11
type input "Skylark Information Technologies Pvt Ltd"
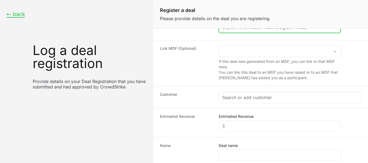
scroll to position [44, 0]
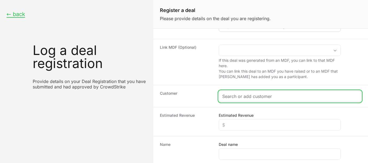
click at [241, 98] on input "Create activity form" at bounding box center [290, 96] width 136 height 7
paste input "BLOOM LIFE HOSPITAL PVT LTD"
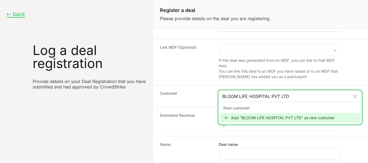
type input "BLOOM LIFE HOSPITAL PVT LTD"
click at [257, 118] on div "Add "BLOOM LIFE HOSPITAL PVT LTD" as new customer" at bounding box center [290, 118] width 140 height 10
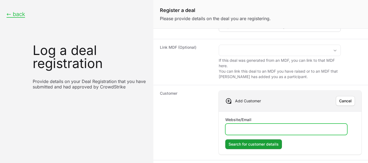
click at [259, 129] on input "Website/Email" at bounding box center [286, 129] width 115 height 7
paste input "[URL][DOMAIN_NAME]"
type input "[URL][DOMAIN_NAME]"
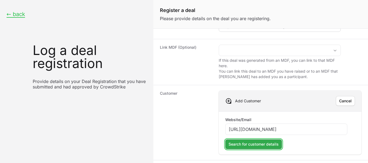
click at [261, 145] on span "Search for customer details" at bounding box center [254, 144] width 50 height 7
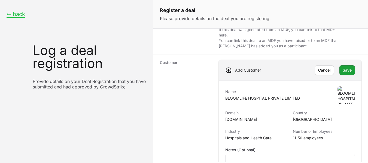
scroll to position [76, 0]
click at [343, 69] on span "Save" at bounding box center [347, 69] width 9 height 7
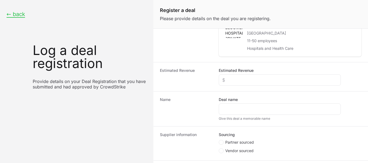
scroll to position [134, 0]
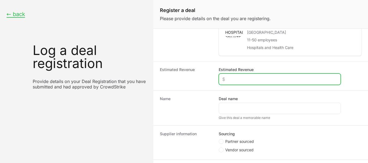
click at [225, 79] on input "Estimated Revenue" at bounding box center [279, 79] width 115 height 7
type input "$0"
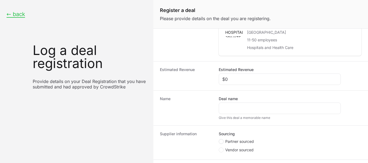
click at [223, 142] on span "Create activity form" at bounding box center [221, 141] width 5 height 5
radio input "true"
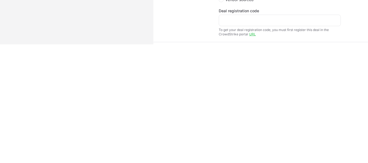
scroll to position [168, 0]
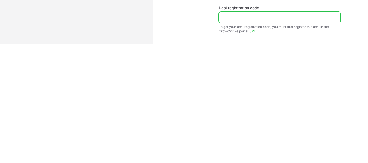
click at [246, 18] on input "Deal registration code" at bounding box center [279, 17] width 115 height 7
paste input "DR-80251471"
type input "DR-80251471"
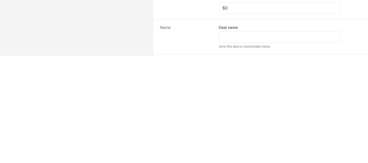
scroll to position [97, 0]
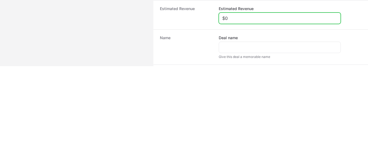
click at [240, 15] on input "$0" at bounding box center [279, 18] width 115 height 7
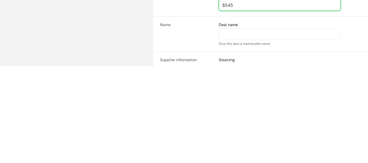
scroll to position [110, 0]
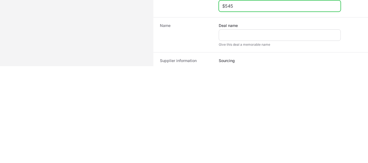
type input "$545"
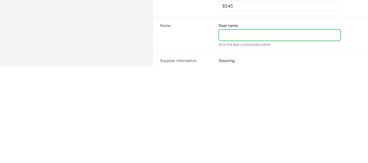
click at [251, 37] on input "Deal name" at bounding box center [279, 35] width 115 height 7
paste input "BLOOM LIFE HOSPITAL PVT LTD"
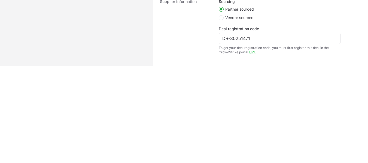
scroll to position [194, 0]
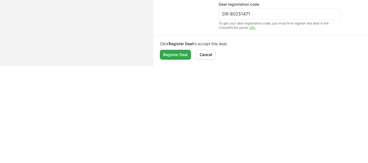
type input "BLOOM LIFE HOSPITAL PVT LTD"
click at [177, 53] on span "Register Deal" at bounding box center [175, 54] width 25 height 7
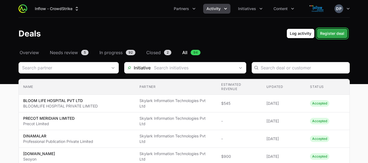
click at [335, 34] on span "Register deal" at bounding box center [332, 33] width 24 height 7
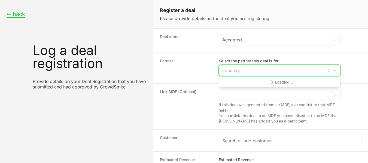
click at [278, 75] on input "Select the partner this deal is for:" at bounding box center [271, 70] width 104 height 11
click at [264, 72] on input "Select the partner this deal is for:" at bounding box center [271, 70] width 104 height 11
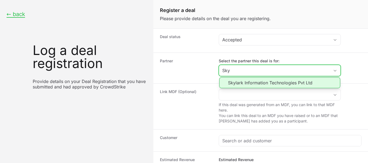
click at [264, 84] on li "Skylark Information Technologies Pvt Ltd" at bounding box center [279, 82] width 121 height 11
type input "Skylark Information Technologies Pvt Ltd"
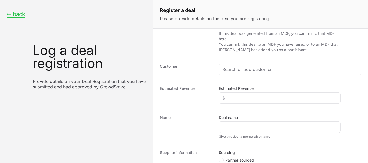
scroll to position [73, 0]
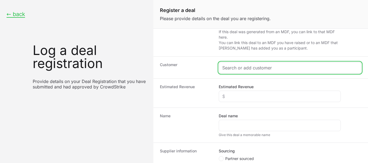
click at [255, 69] on input "Create activity form" at bounding box center [290, 68] width 136 height 7
paste input "EXPERION TECHNOLOGIES ([GEOGRAPHIC_DATA]) PRIVATE LIMITED"
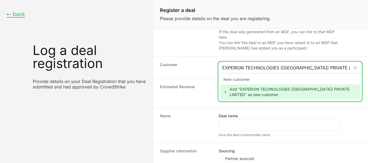
type input "EXPERION TECHNOLOGIES ([GEOGRAPHIC_DATA]) PRIVATE LIMITED"
click at [260, 92] on div "Add "EXPERION TECHNOLOGIES ([GEOGRAPHIC_DATA]) PRIVATE LIMITED" as new customer" at bounding box center [290, 91] width 140 height 15
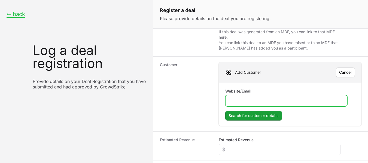
click at [250, 100] on input "Website/Email" at bounding box center [286, 101] width 115 height 7
paste input "[URL][DOMAIN_NAME]"
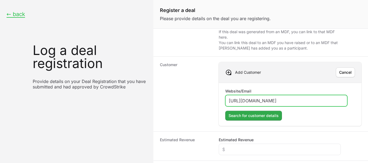
type input "[URL][DOMAIN_NAME]"
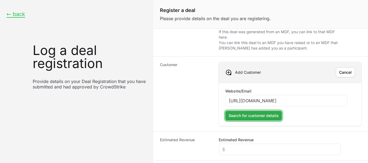
click at [261, 117] on span "Search for customer details" at bounding box center [254, 116] width 50 height 7
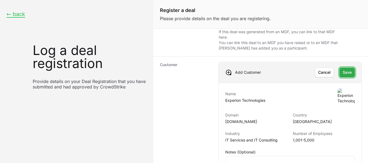
click at [339, 72] on button "Save" at bounding box center [347, 73] width 16 height 10
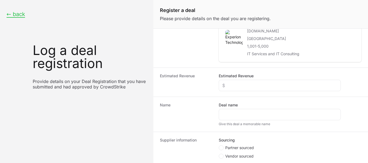
scroll to position [125, 0]
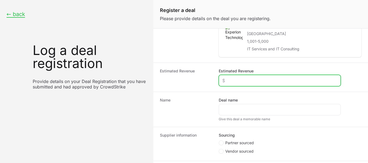
click at [230, 79] on input "Estimated Revenue" at bounding box center [279, 80] width 115 height 7
click at [228, 79] on input "Estimated Revenue" at bounding box center [279, 80] width 115 height 7
type input "$0"
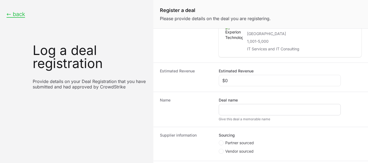
drag, startPoint x: 233, startPoint y: 114, endPoint x: 230, endPoint y: 111, distance: 3.7
click at [230, 111] on div "Create activity form" at bounding box center [280, 109] width 122 height 11
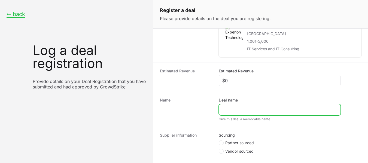
click at [230, 111] on input "Deal name" at bounding box center [279, 110] width 115 height 7
paste input "EXPERION TECHNOLOGIES ([GEOGRAPHIC_DATA]) PRIVATE LIMITED"
type input "EXPERION TECHNOLOGIES ([GEOGRAPHIC_DATA]) PRIVATE LIMITED"
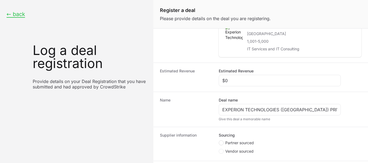
click at [221, 143] on circle "Create activity form" at bounding box center [221, 143] width 2 height 2
radio input "true"
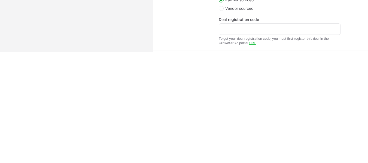
scroll to position [160, 0]
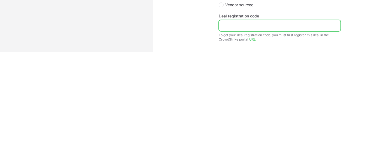
click at [257, 28] on input "Deal registration code" at bounding box center [279, 25] width 115 height 7
paste input "DR-aa43bc53"
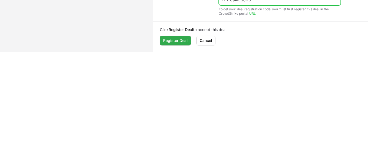
type input "DR-aa43bc53"
click at [177, 39] on span "Register Deal" at bounding box center [175, 40] width 25 height 7
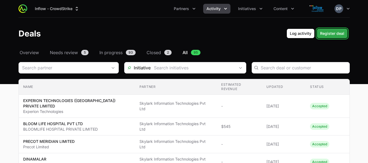
click at [329, 34] on span "Register deal" at bounding box center [332, 33] width 24 height 7
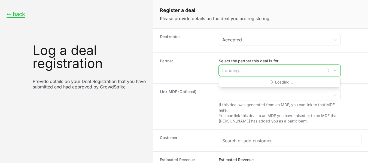
click at [229, 71] on input "Select the partner this deal is for:" at bounding box center [271, 70] width 104 height 11
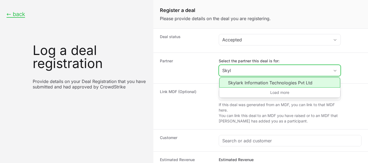
click at [251, 84] on li "Skylark Information Technologies Pvt Ltd" at bounding box center [279, 82] width 121 height 10
type input "Skylark Information Technologies Pvt Ltd"
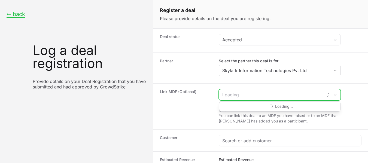
click at [248, 98] on input "Create activity form" at bounding box center [271, 94] width 104 height 11
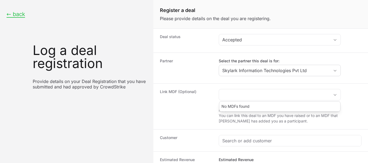
click at [362, 55] on div "Partner Select the partner this deal is for: Skylark Information Technologies P…" at bounding box center [260, 68] width 215 height 31
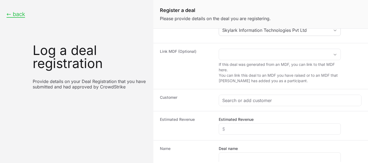
scroll to position [44, 0]
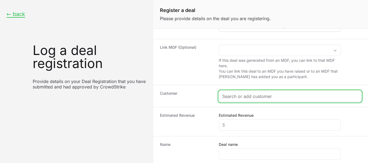
click at [251, 93] on input "Create activity form" at bounding box center [290, 96] width 136 height 7
paste input "ABS INDIA PVT LTD"
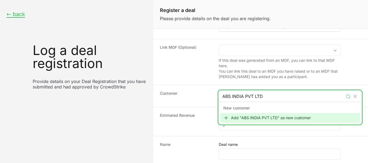
type input "ABS INDIA PVT LTD"
click at [254, 119] on div "Add "ABS INDIA PVT LTD" as new customer" at bounding box center [290, 118] width 140 height 10
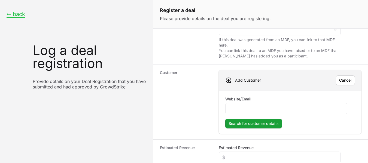
scroll to position [72, 0]
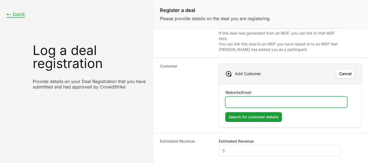
click at [257, 102] on input "Website/Email" at bounding box center [286, 102] width 115 height 7
paste input "ABS INDIA PVT LTD"
type input "ABS INDIA PVT LTD"
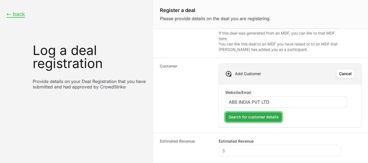
click at [265, 117] on span "Search for customer details" at bounding box center [254, 117] width 50 height 7
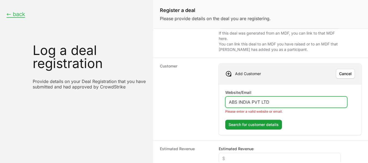
drag, startPoint x: 274, startPoint y: 102, endPoint x: 195, endPoint y: 103, distance: 79.3
click at [195, 103] on div "Customer Add Customer Cancel Website/Email ABS INDIA PVT LTD Please enter a val…" at bounding box center [260, 99] width 215 height 83
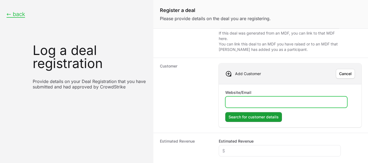
paste input "[URL][DOMAIN_NAME]"
type input "[URL][DOMAIN_NAME]"
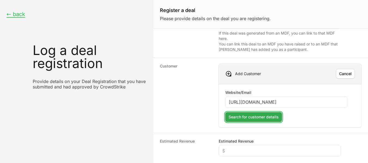
click at [256, 117] on span "Search for customer details" at bounding box center [254, 117] width 50 height 7
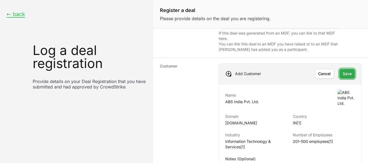
click at [343, 75] on span "Save" at bounding box center [347, 74] width 9 height 7
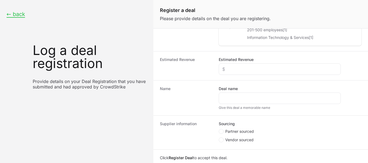
scroll to position [153, 0]
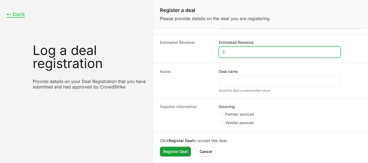
click at [247, 51] on input "Estimated Revenue" at bounding box center [279, 52] width 115 height 7
type input "$0"
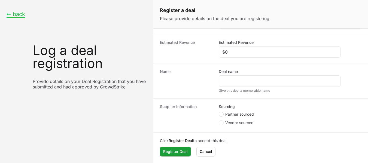
click at [223, 114] on span "Create activity form" at bounding box center [221, 114] width 5 height 5
radio input "true"
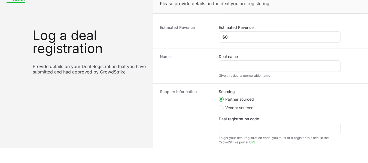
scroll to position [16, 0]
click at [232, 62] on div "Create activity form" at bounding box center [280, 65] width 122 height 11
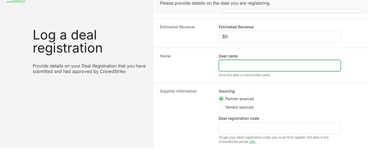
click at [225, 64] on input "Deal name" at bounding box center [279, 65] width 115 height 7
paste input "ABS INDIA PVT LTD"
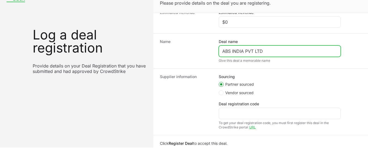
scroll to position [186, 0]
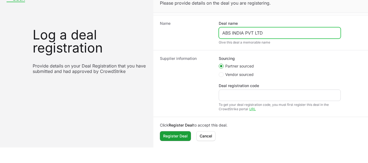
type input "ABS INDIA PVT LTD"
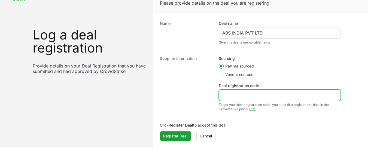
click at [227, 94] on input "Deal registration code" at bounding box center [279, 95] width 115 height 7
paste input "DR-ac235523"
type input "DR-ac235523"
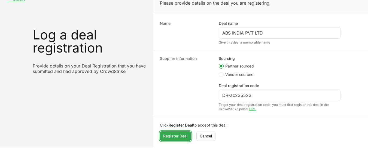
click at [168, 136] on span "Register Deal" at bounding box center [175, 136] width 25 height 7
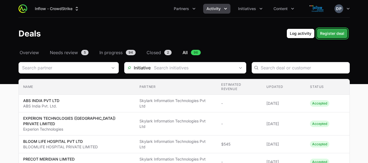
click at [324, 34] on span "Register deal" at bounding box center [332, 33] width 24 height 7
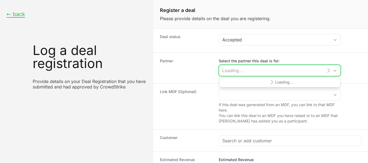
click at [235, 69] on input "Select the partner this deal is for:" at bounding box center [271, 70] width 104 height 11
type input "Sky"
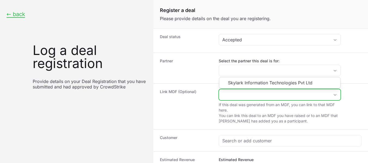
click at [247, 96] on input "Create activity form" at bounding box center [274, 94] width 111 height 11
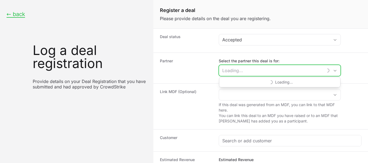
click at [240, 71] on input "Select the partner this deal is for:" at bounding box center [271, 70] width 104 height 11
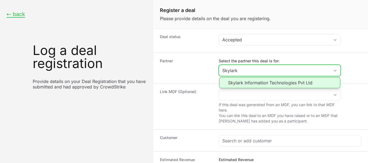
click at [261, 83] on li "Skylark Information Technologies Pvt Ltd" at bounding box center [279, 82] width 121 height 11
type input "Skylark Information Technologies Pvt Ltd"
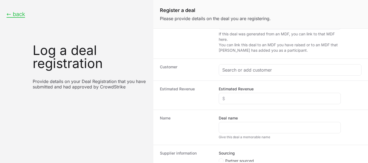
scroll to position [71, 0]
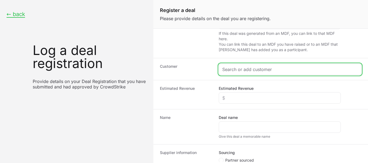
click at [263, 72] on input "Create activity form" at bounding box center [290, 69] width 136 height 7
paste input "AIVARSEE INNOVATIONS"
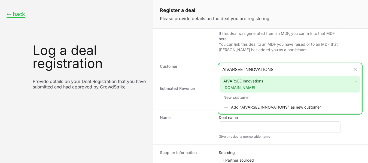
type input "AIVARSEE INNOVATIONS"
click at [258, 92] on div "AIVARSEE Innovations [DOMAIN_NAME] - -" at bounding box center [290, 84] width 140 height 16
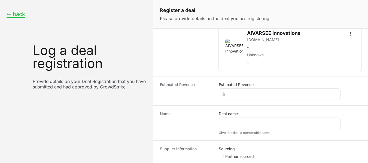
scroll to position [133, 0]
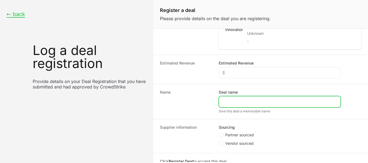
click at [252, 102] on input "Deal name" at bounding box center [279, 102] width 115 height 7
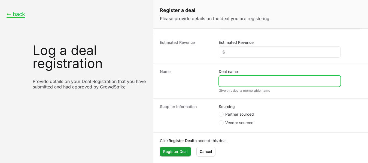
click at [223, 83] on input "Deal name" at bounding box center [279, 81] width 115 height 7
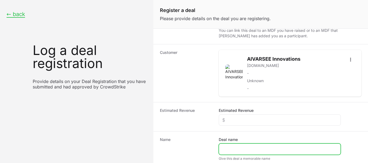
scroll to position [84, 0]
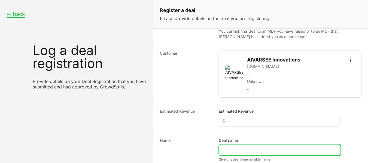
paste input "AIVARSEE INNOVATIONS"
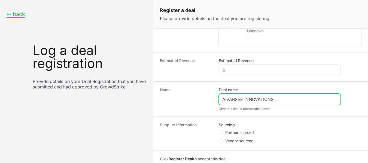
scroll to position [153, 0]
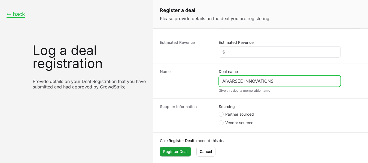
type input "AIVARSEE INNOVATIONS"
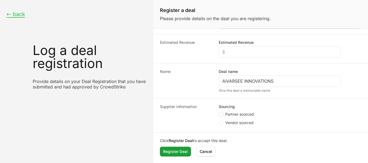
click at [219, 116] on span "Create activity form" at bounding box center [221, 114] width 5 height 5
radio input "true"
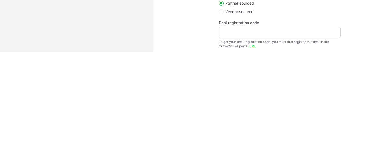
drag, startPoint x: 248, startPoint y: 36, endPoint x: 236, endPoint y: 34, distance: 13.1
click at [236, 34] on div "Create activity form" at bounding box center [280, 32] width 122 height 11
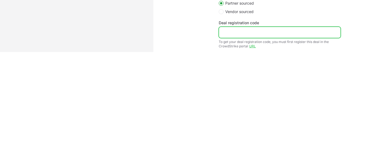
click at [236, 34] on input "Deal registration code" at bounding box center [279, 32] width 115 height 7
paste input "DR-c476b83a"
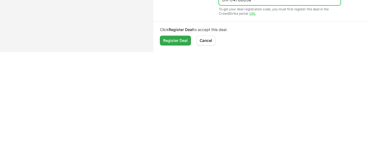
type input "DR-c476b83a"
click at [166, 42] on span "Register Deal" at bounding box center [175, 40] width 25 height 7
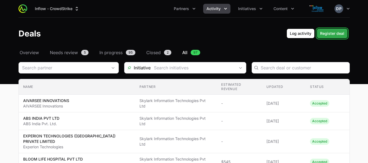
click at [337, 33] on span "Register deal" at bounding box center [332, 33] width 24 height 7
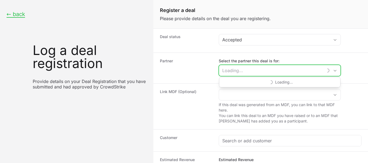
click at [254, 72] on input "Select the partner this deal is for:" at bounding box center [271, 70] width 104 height 11
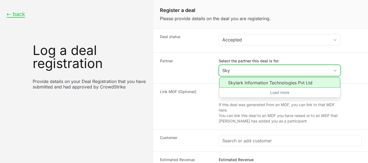
click at [239, 83] on li "Skylark Information Technologies Pvt Ltd" at bounding box center [279, 82] width 121 height 10
type input "Skylark Information Technologies Pvt Ltd"
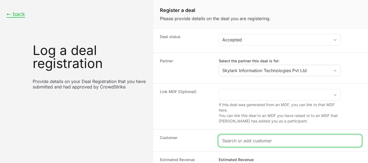
click at [248, 141] on input "Create activity form" at bounding box center [290, 141] width 136 height 7
paste input "ELITE FOODS PRIVATE LIMITED"
type input "ELITE FOODS PRIVATE LIMITED"
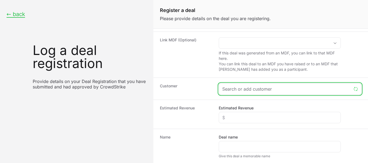
scroll to position [52, 0]
paste input "ELITE FOODS PRIVATE LIMITED"
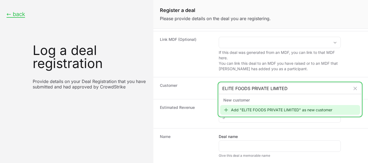
type input "ELITE FOODS PRIVATE LIMITED"
click at [261, 110] on div "Add "ELITE FOODS PRIVATE LIMITED" as new customer" at bounding box center [290, 110] width 140 height 10
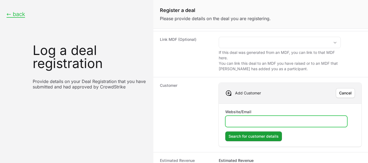
click at [234, 118] on input "Website/Email" at bounding box center [286, 121] width 115 height 7
paste input "[URL][DOMAIN_NAME]"
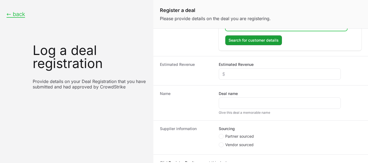
scroll to position [150, 0]
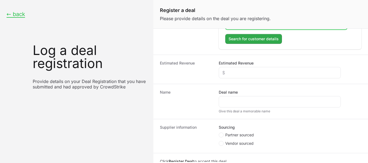
type input "[URL][DOMAIN_NAME]"
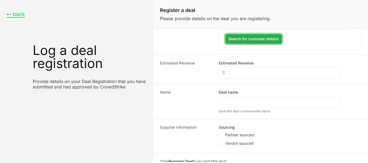
click at [257, 37] on span "Search for customer details" at bounding box center [254, 39] width 50 height 7
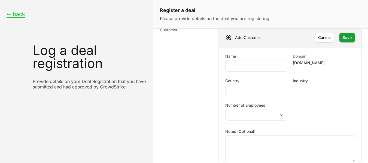
scroll to position [106, 0]
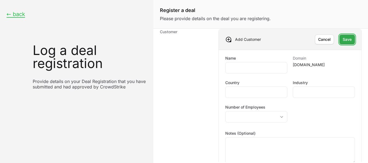
click at [343, 42] on span "Save" at bounding box center [347, 39] width 9 height 7
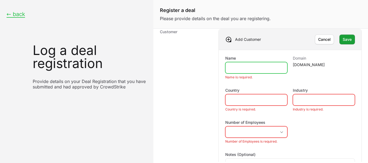
click at [243, 65] on input "Name" at bounding box center [256, 68] width 55 height 7
paste input "ELITE FOODS PRIVATE LIMITED"
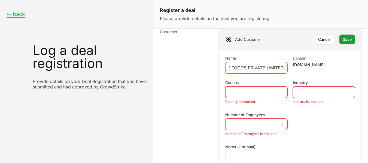
type input "ELITE FOODS PRIVATE LIMITED"
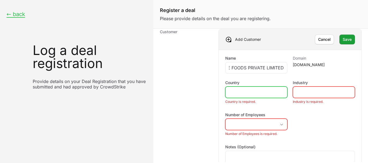
scroll to position [0, 0]
click at [246, 92] on input "Country" at bounding box center [256, 92] width 55 height 7
type input "[GEOGRAPHIC_DATA]"
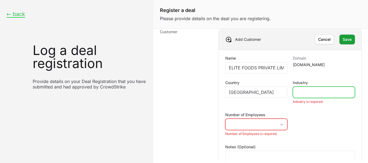
click at [301, 90] on input "Industry" at bounding box center [323, 92] width 55 height 7
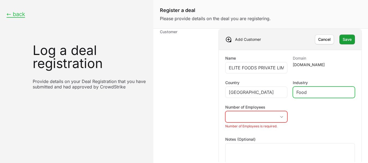
type input "Food"
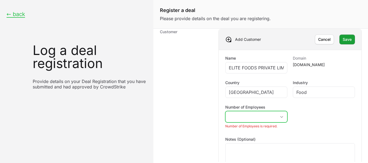
click at [280, 117] on icon "Create activity form" at bounding box center [282, 117] width 4 height 2
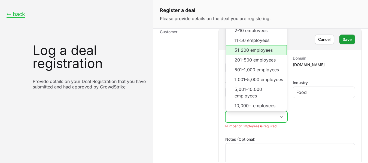
click at [251, 48] on li "51-200 employees" at bounding box center [256, 50] width 61 height 10
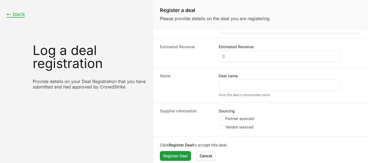
scroll to position [246, 0]
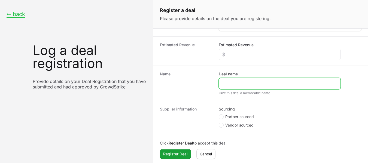
click at [246, 86] on input "Deal name" at bounding box center [279, 83] width 115 height 7
paste input "ELITE FOODS PRIVATE LIMITED"
type input "ELITE FOODS PRIVATE LIMITED"
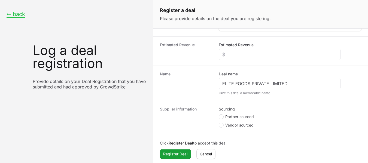
click at [221, 117] on circle "Create activity form" at bounding box center [221, 117] width 2 height 2
radio input "true"
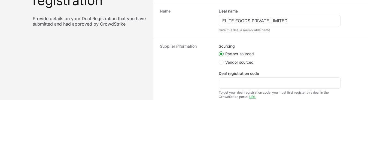
scroll to position [75, 0]
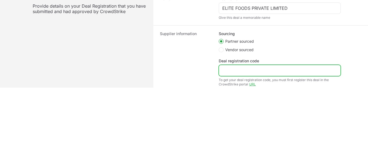
click at [251, 69] on input "Deal registration code" at bounding box center [279, 70] width 115 height 7
paste input "DR-d5543cbe"
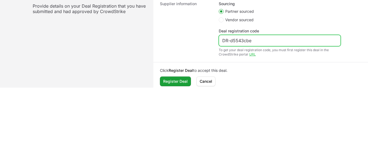
scroll to position [281, 0]
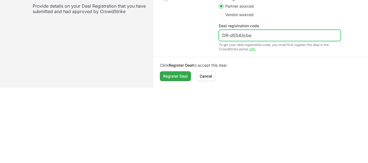
type input "DR-d5543cbe"
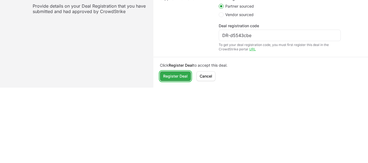
click at [170, 79] on span "Register Deal" at bounding box center [175, 76] width 25 height 7
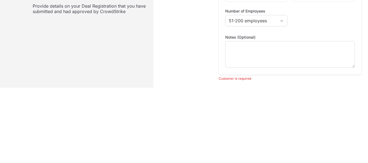
scroll to position [137, 0]
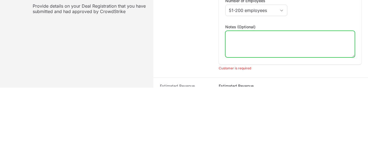
click at [278, 42] on textarea "Notes (Optional)" at bounding box center [290, 44] width 129 height 26
paste textarea "DR-d5543cbe"
type textarea "DR-d5543cbe"
paste textarea "ELITE FOODS PRIVATE LIMITED"
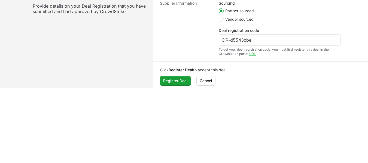
scroll to position [289, 0]
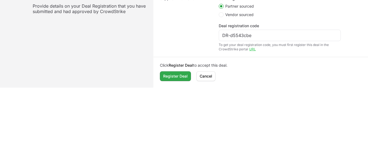
type textarea "ELITE FOODS PRIVATE LIMITED"
click at [179, 77] on span "Register Deal" at bounding box center [175, 76] width 25 height 7
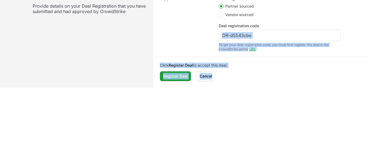
drag, startPoint x: 364, startPoint y: 78, endPoint x: 366, endPoint y: 40, distance: 38.8
click at [366, 40] on form "Deal status Accepted Partner Select the partner this deal is for: Skylark Infor…" at bounding box center [260, 20] width 215 height 134
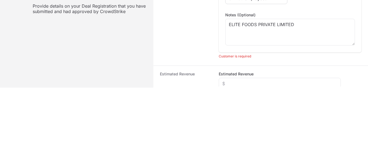
scroll to position [139, 0]
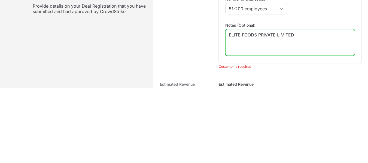
click at [271, 47] on textarea "ELITE FOODS PRIVATE LIMITED" at bounding box center [290, 42] width 129 height 26
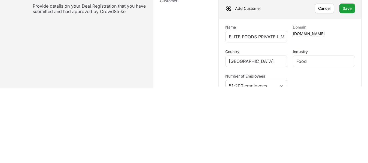
scroll to position [60, 0]
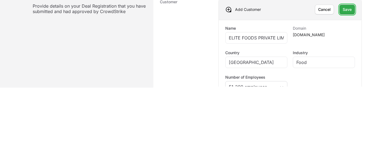
click at [343, 8] on span "Save" at bounding box center [347, 9] width 9 height 7
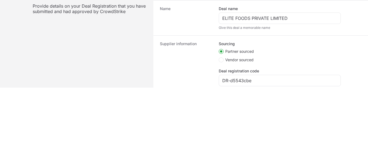
scroll to position [186, 0]
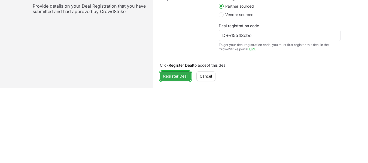
click at [172, 75] on span "Register Deal" at bounding box center [175, 76] width 25 height 7
